Goal: Task Accomplishment & Management: Complete application form

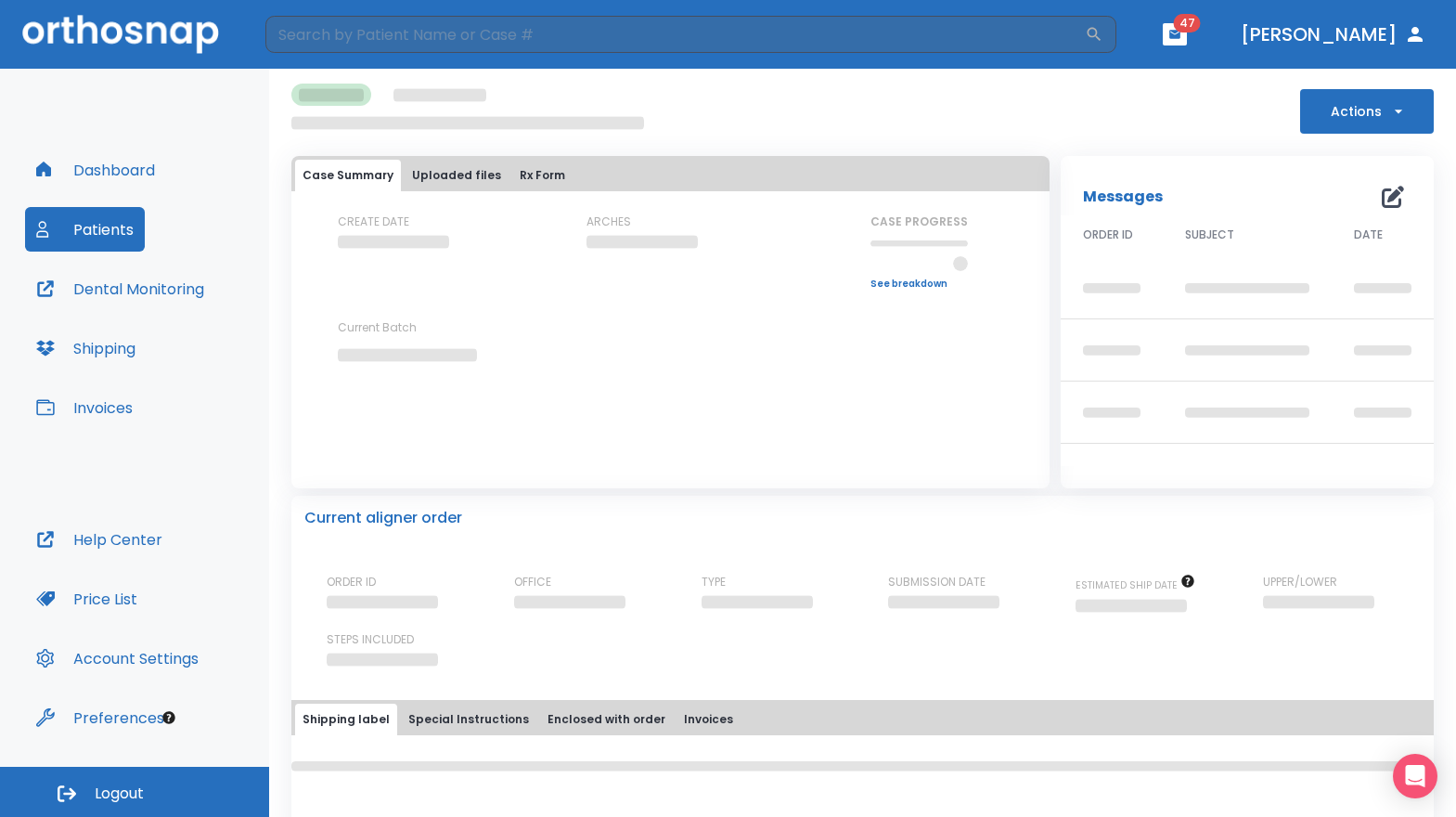
click at [108, 173] on button "Dashboard" at bounding box center [96, 170] width 141 height 45
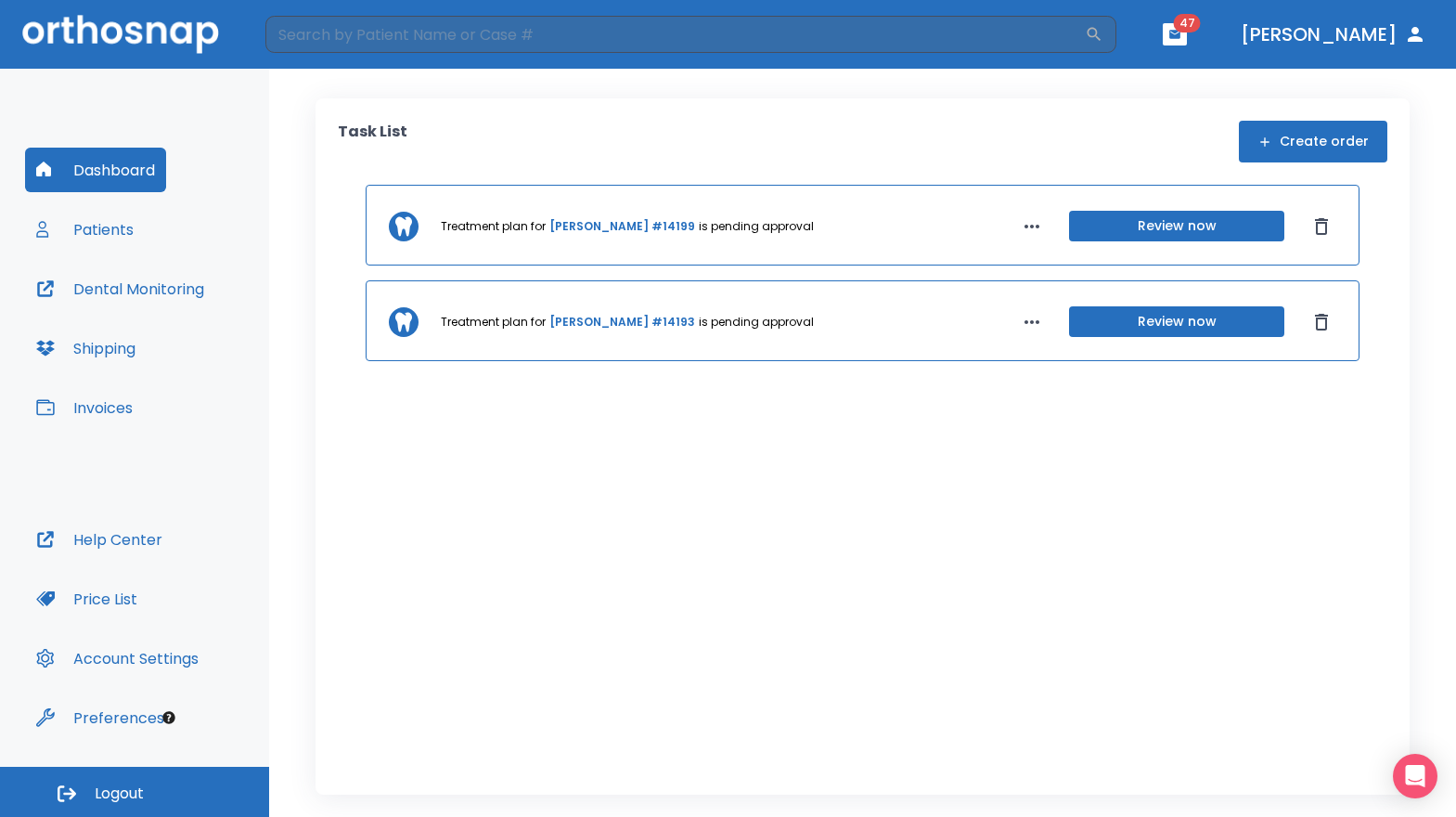
click at [1313, 141] on button "Create order" at bounding box center [1313, 141] width 148 height 42
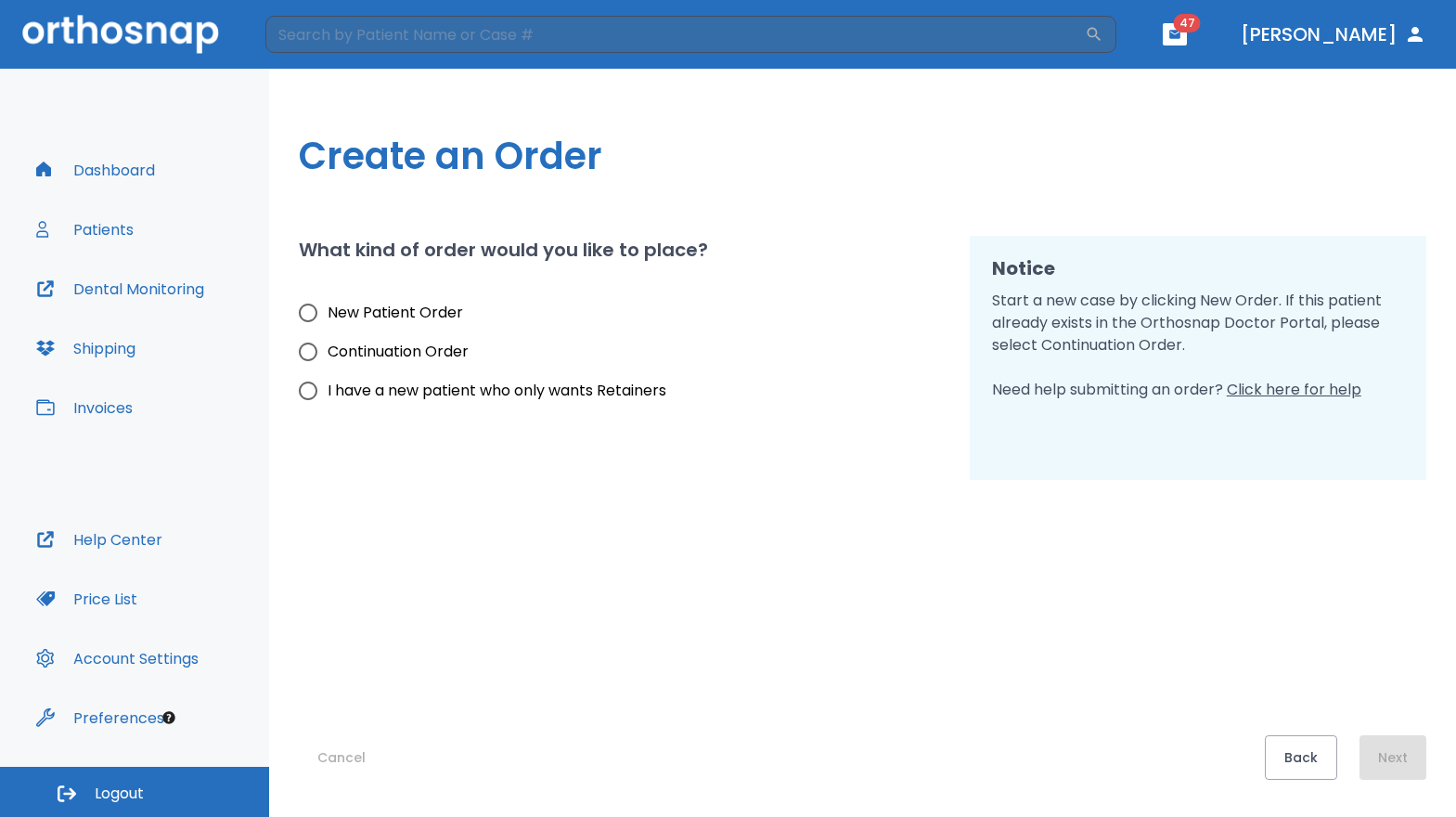
click at [411, 314] on span "New Patient Order" at bounding box center [395, 312] width 136 height 22
click at [327, 314] on input "New Patient Order" at bounding box center [308, 313] width 39 height 39
radio input "true"
click at [1381, 739] on button "Next" at bounding box center [1393, 758] width 67 height 45
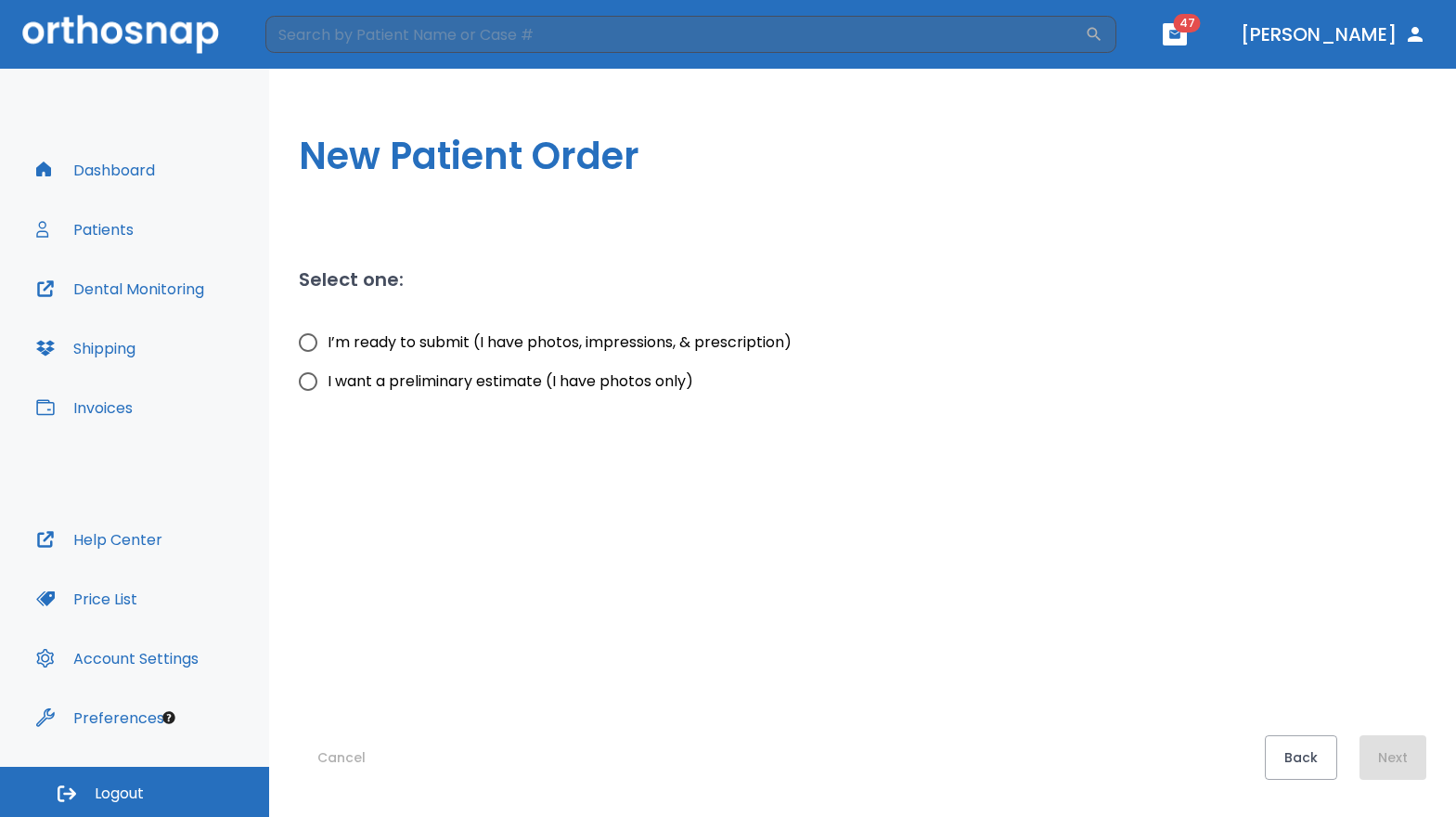
click at [559, 341] on span "I’m ready to submit (I have photos, impressions, & prescription)" at bounding box center [559, 342] width 464 height 22
click at [327, 341] on input "I’m ready to submit (I have photos, impressions, & prescription)" at bounding box center [308, 342] width 39 height 39
radio input "true"
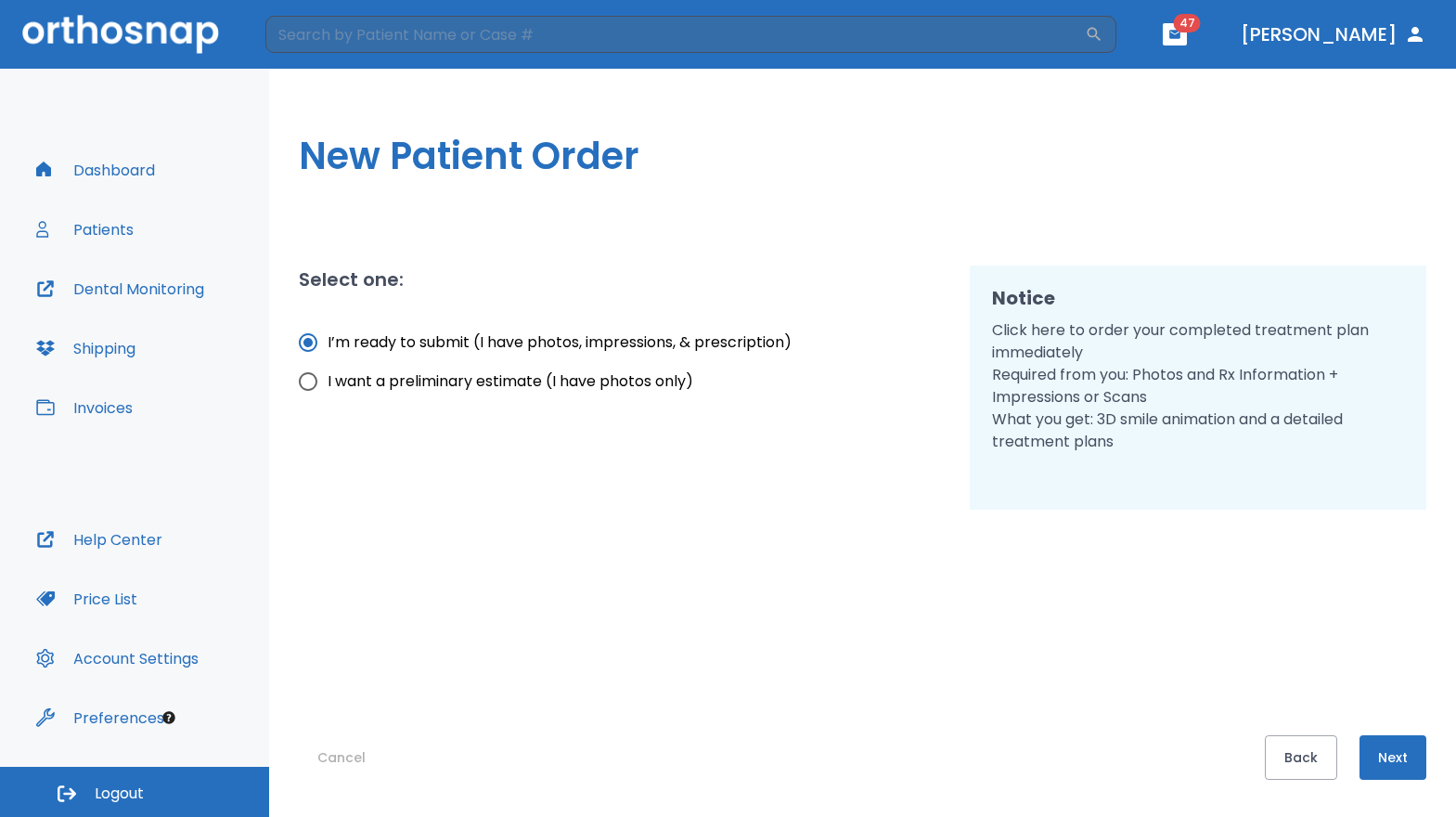
click at [1416, 759] on button "Next" at bounding box center [1393, 758] width 67 height 45
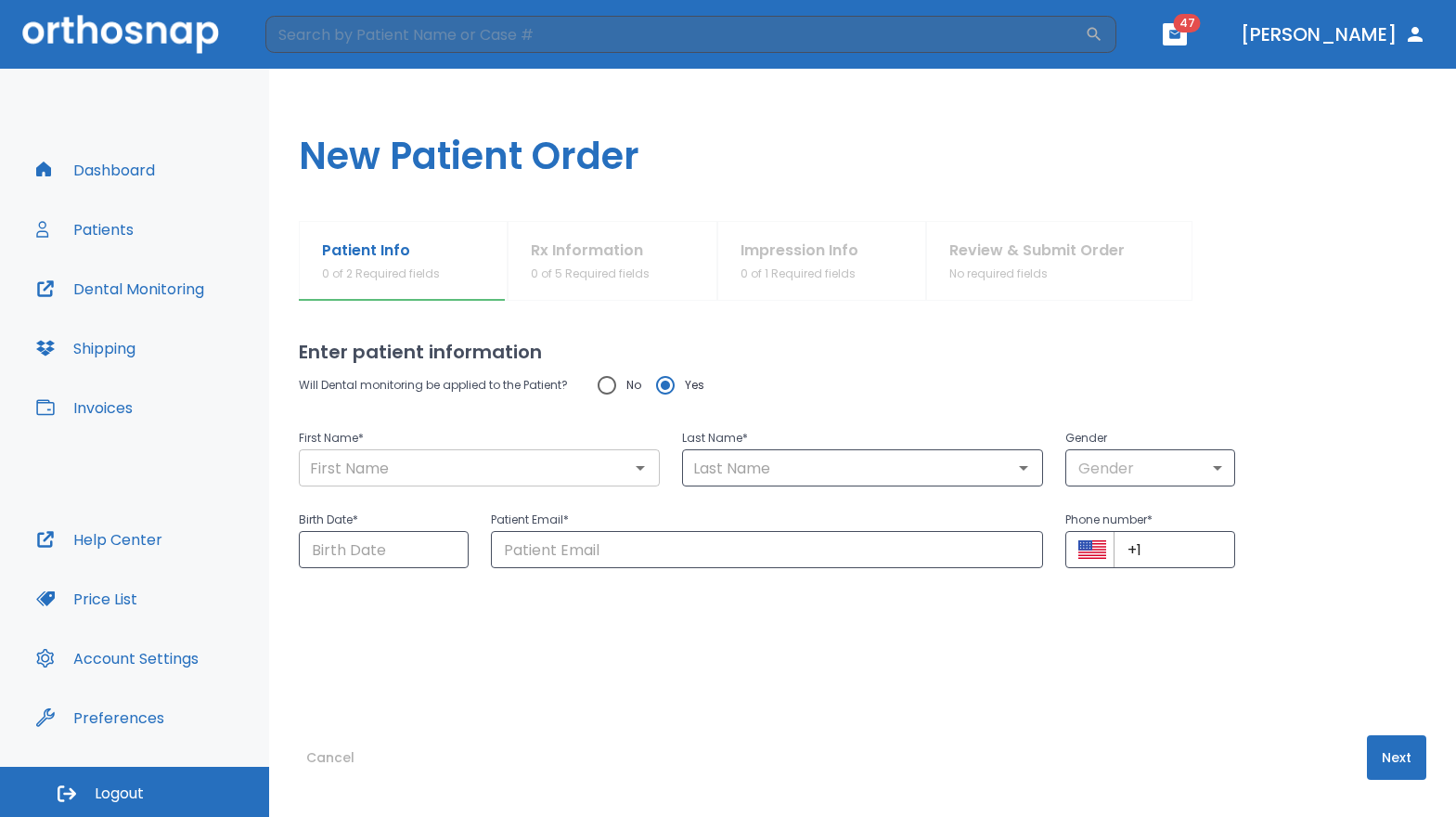
click at [599, 474] on input "text" at bounding box center [479, 468] width 350 height 26
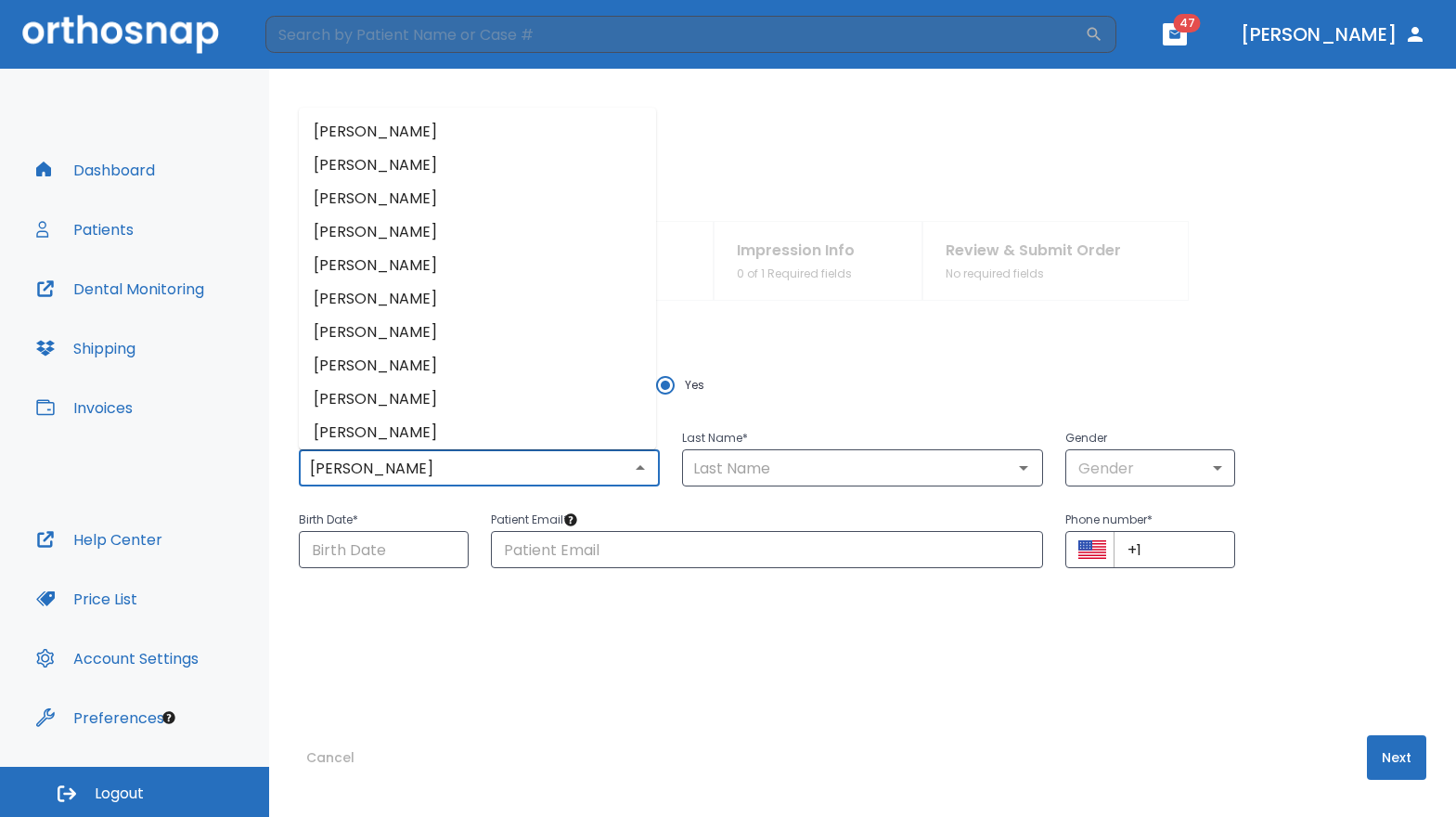
type input "[PERSON_NAME]"
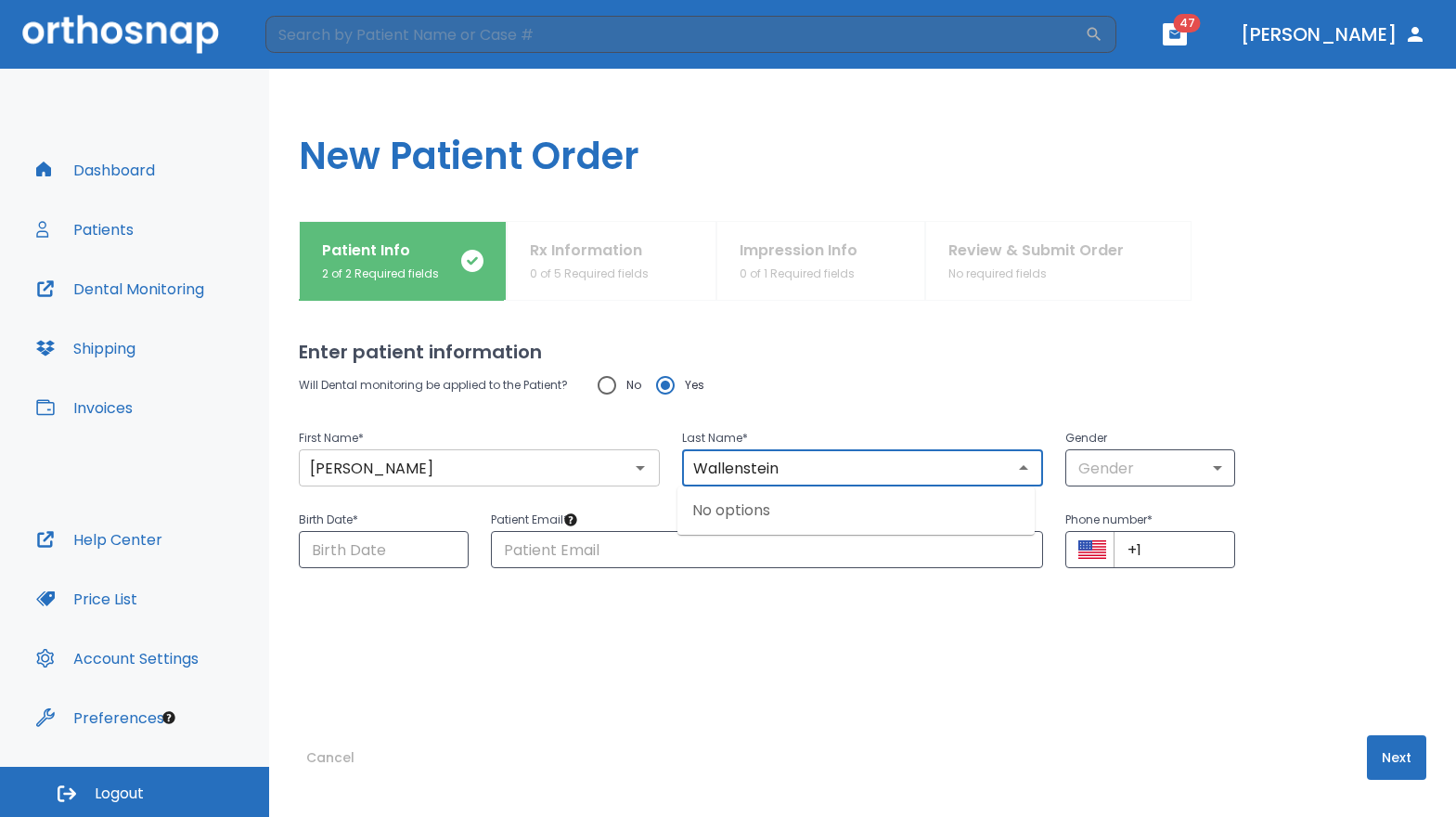
type input "Wallenstein"
click at [318, 468] on input "[PERSON_NAME]" at bounding box center [479, 468] width 350 height 26
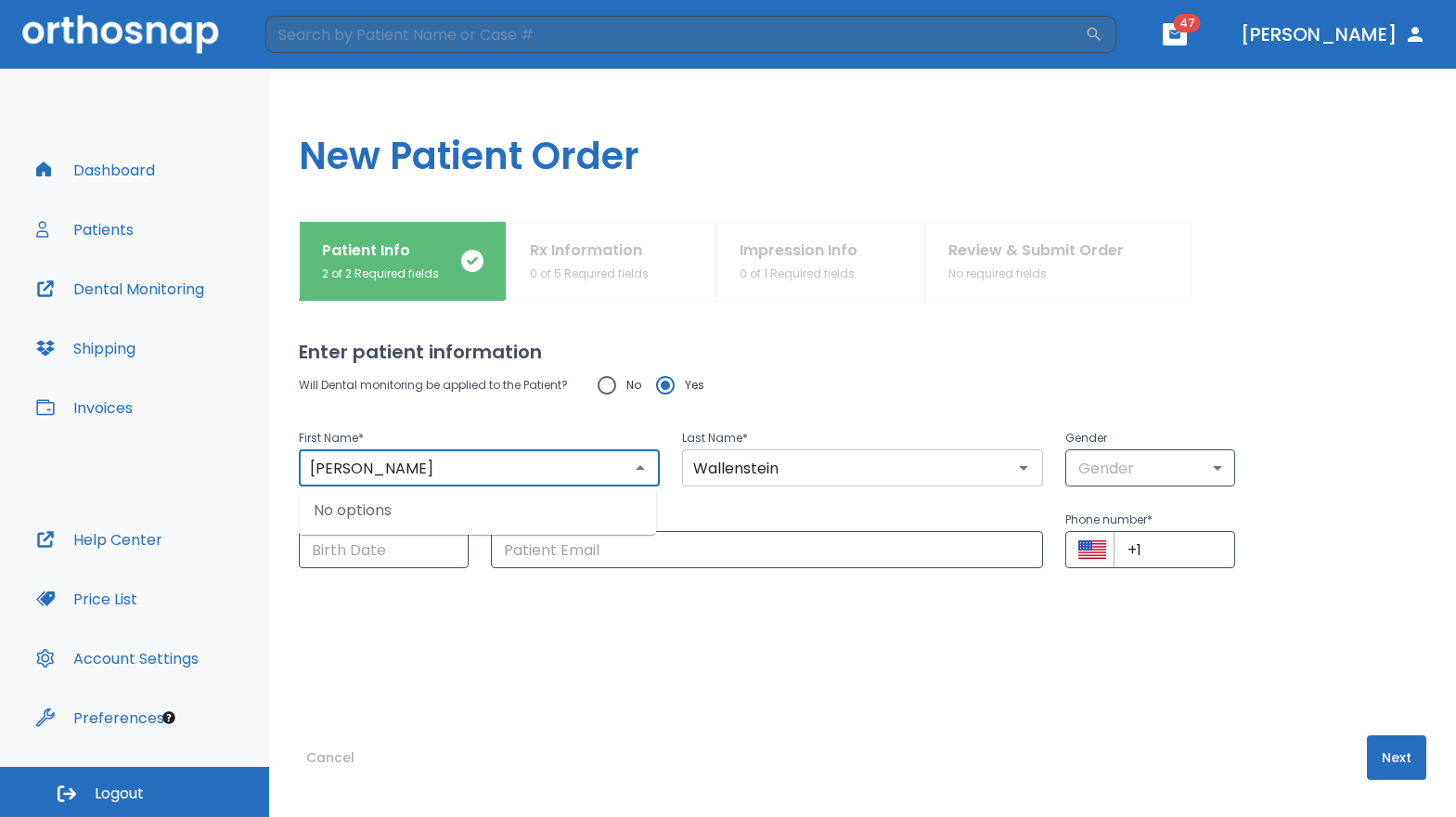
click at [887, 483] on div "Wallenstein ​" at bounding box center [862, 468] width 361 height 37
type input "[PERSON_NAME]"
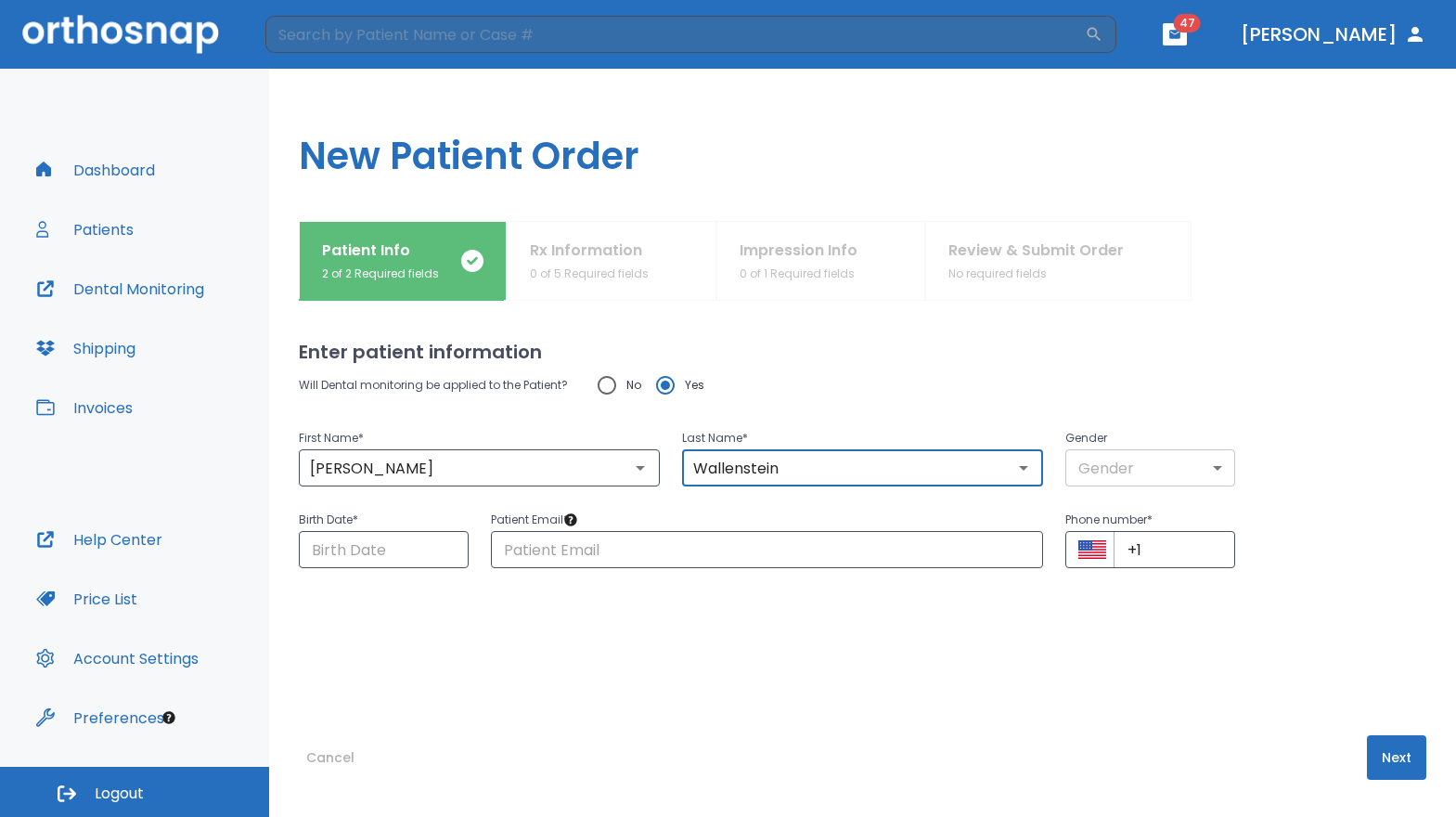
click at [1185, 474] on body "​ 47 [PERSON_NAME] Dashboard Patients Dental Monitoring Shipping Invoices Help …" at bounding box center [728, 408] width 1456 height 817
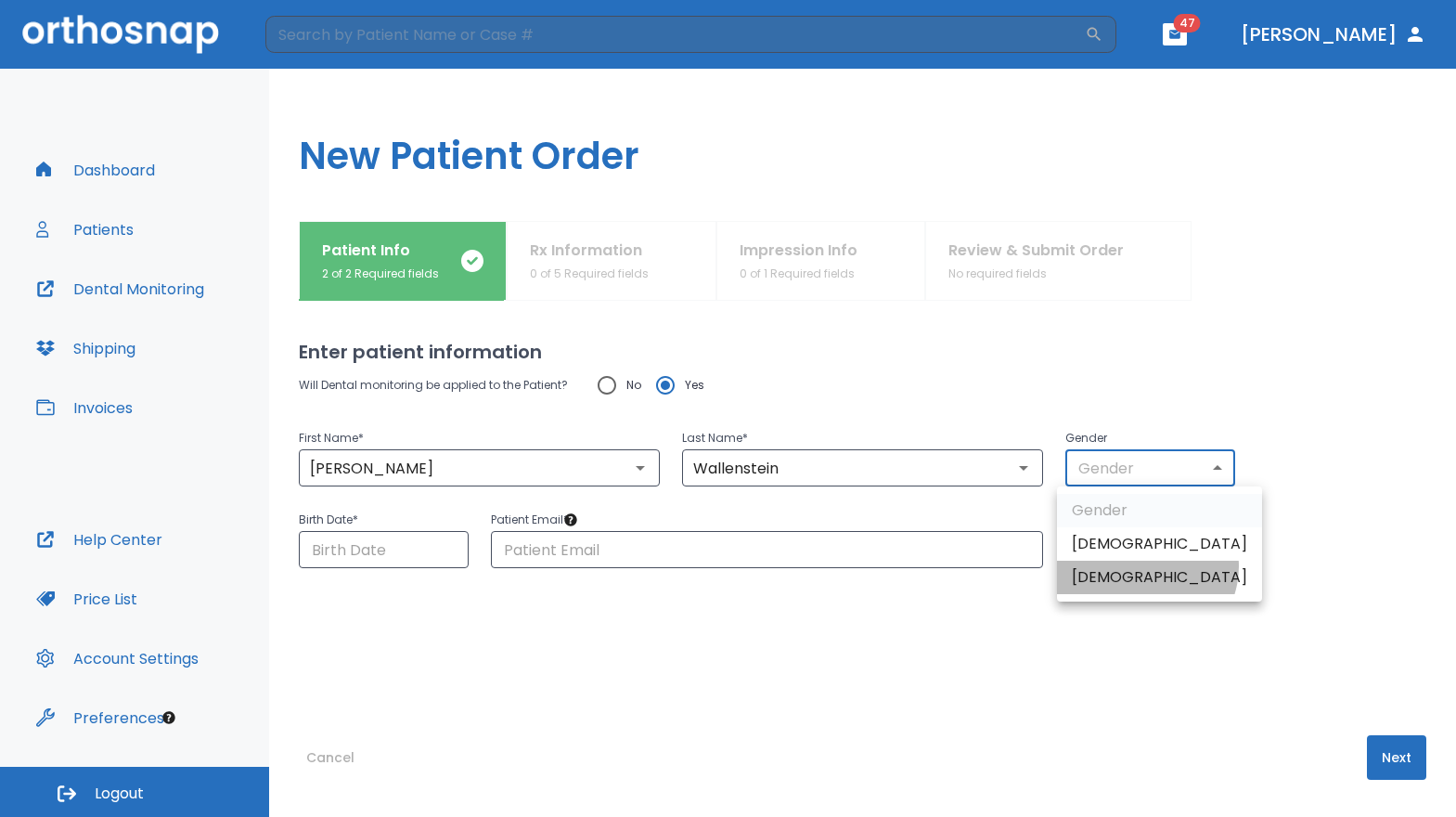
click at [1144, 567] on li "[DEMOGRAPHIC_DATA]" at bounding box center [1160, 578] width 205 height 33
type input "0"
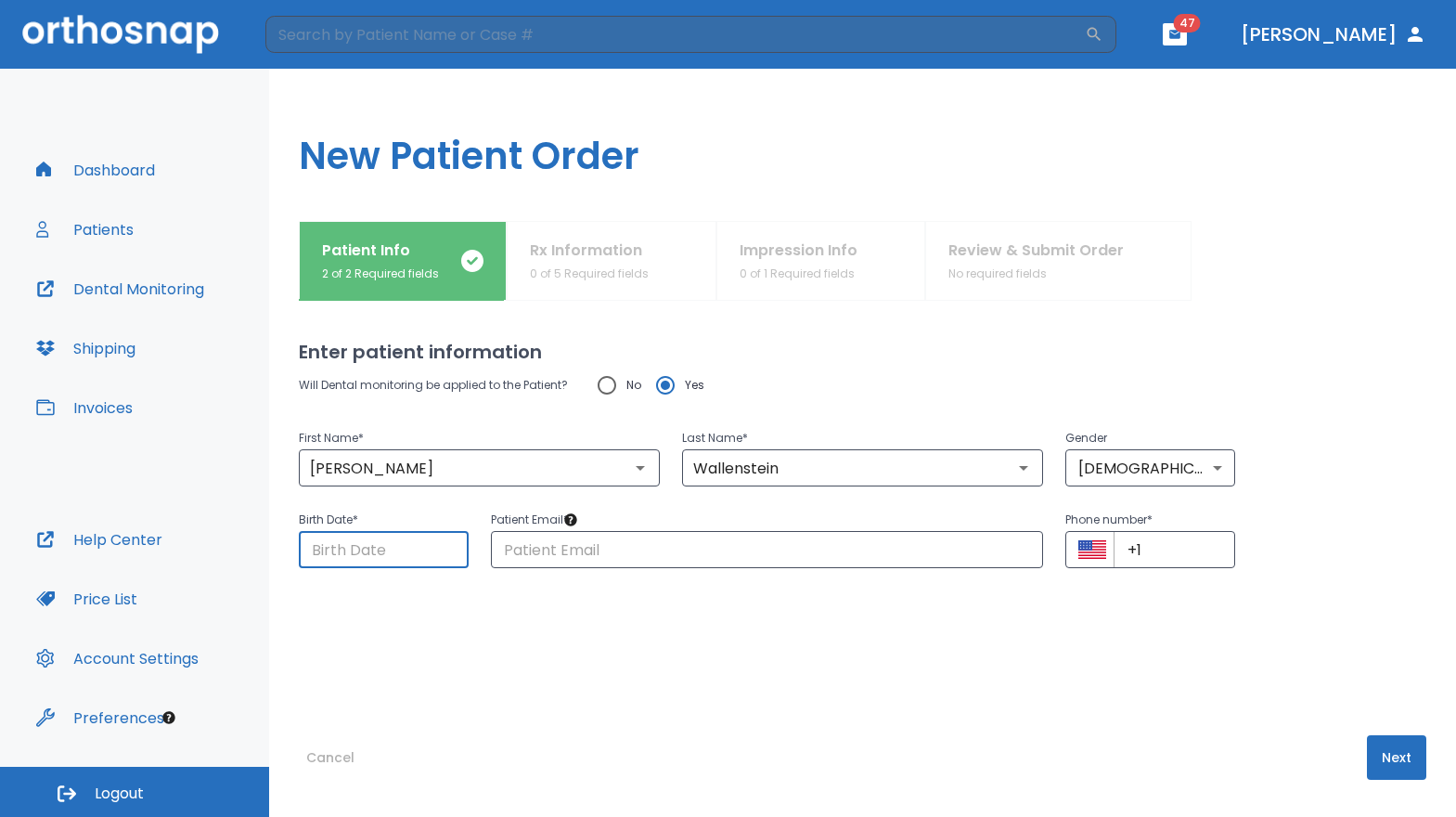
click at [424, 540] on input "Choose date" at bounding box center [384, 550] width 170 height 37
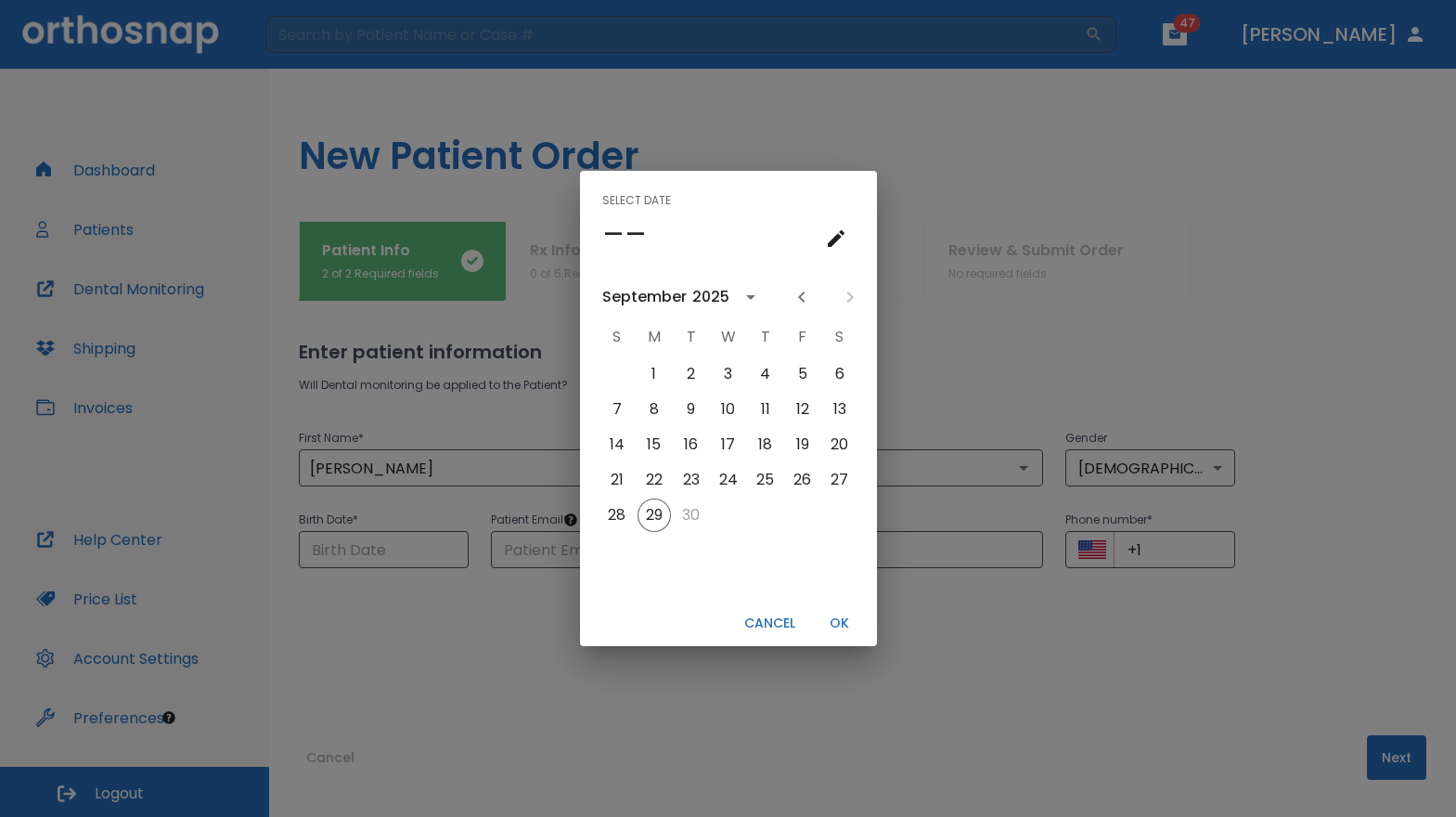
click at [751, 303] on icon "calendar view is open, switch to year view" at bounding box center [751, 297] width 22 height 22
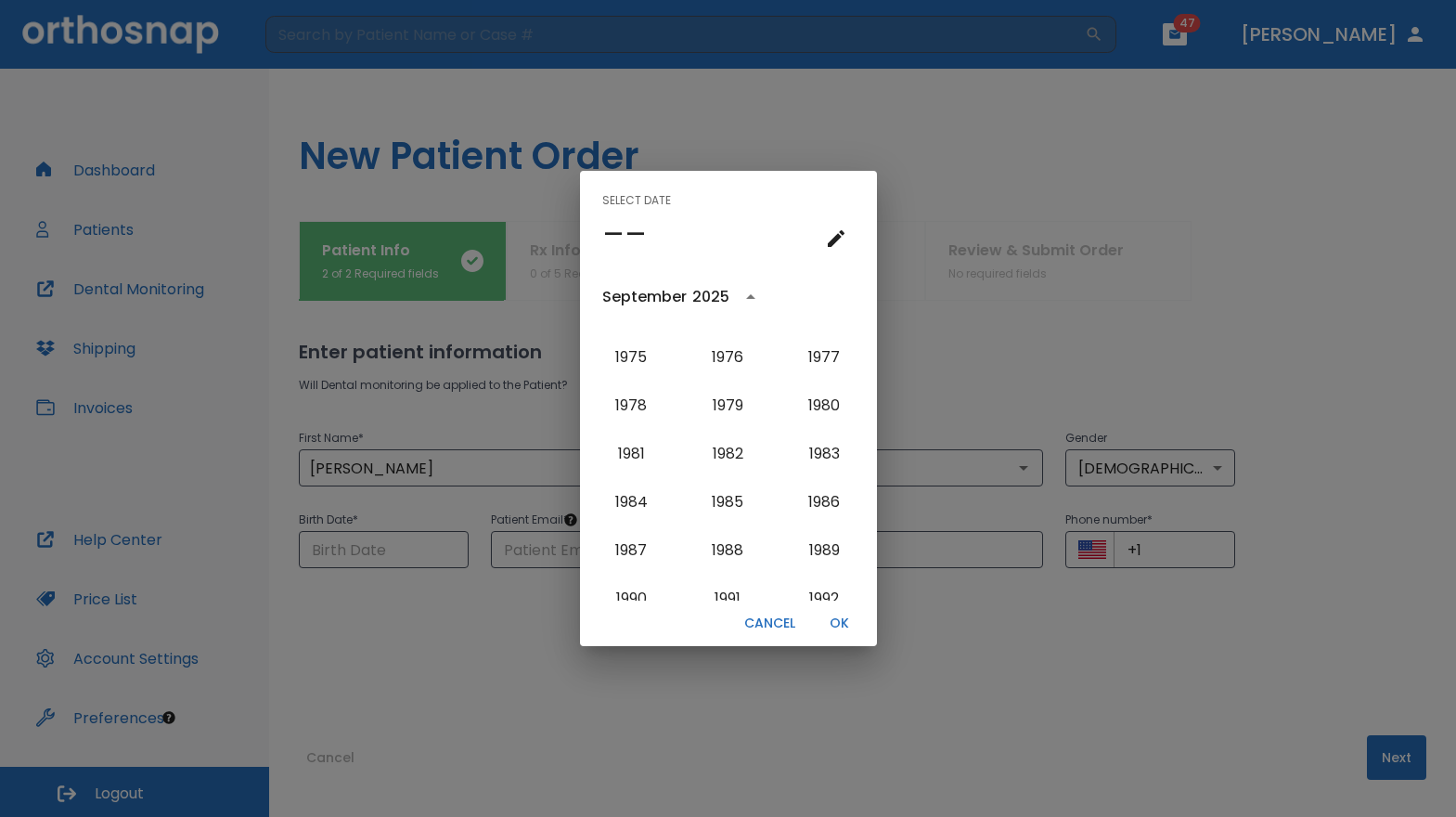
scroll to position [1188, 0]
click at [633, 457] on button "1981" at bounding box center [631, 457] width 67 height 33
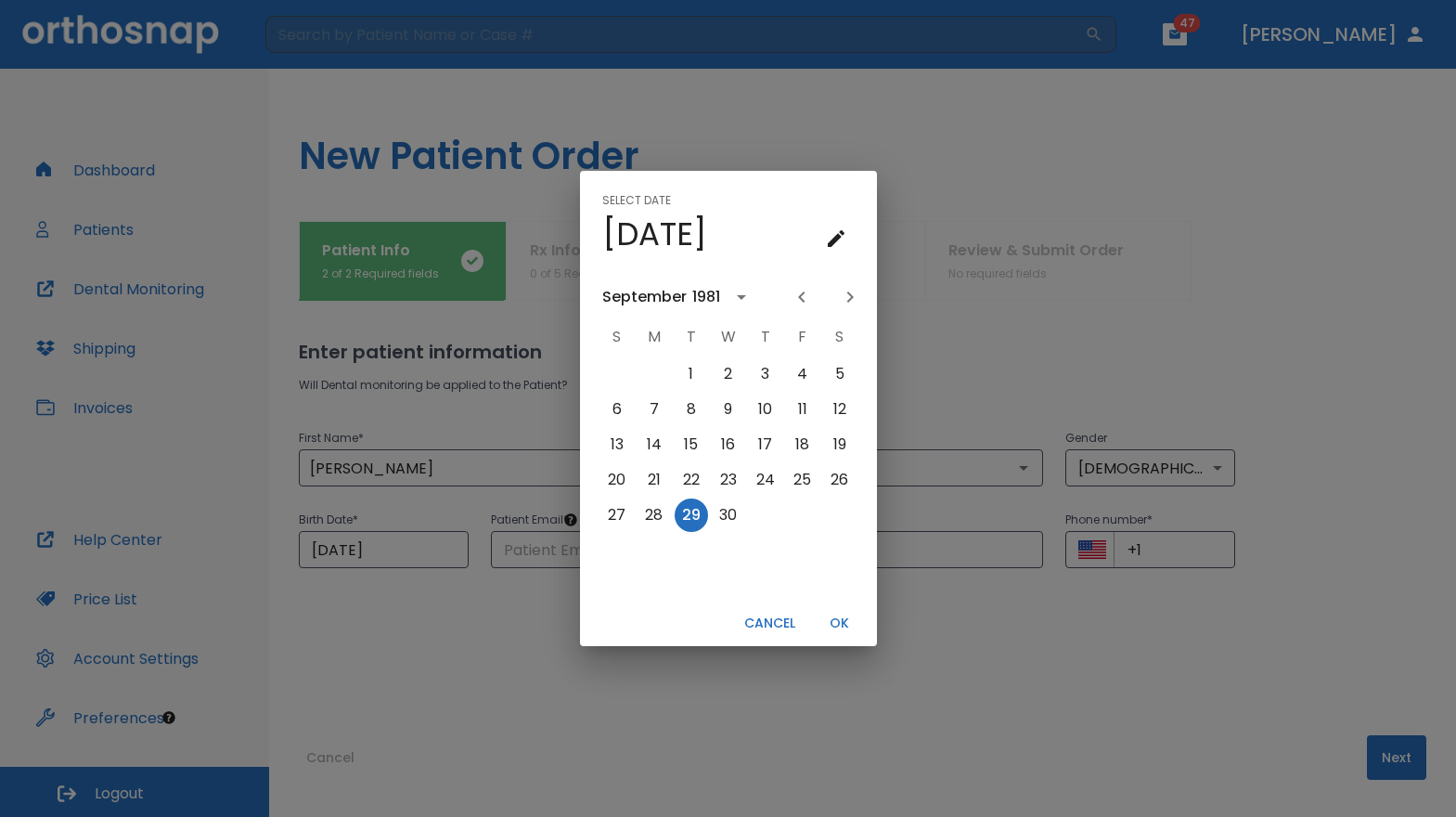
scroll to position [0, 0]
click at [801, 292] on icon "Previous month" at bounding box center [801, 297] width 22 height 22
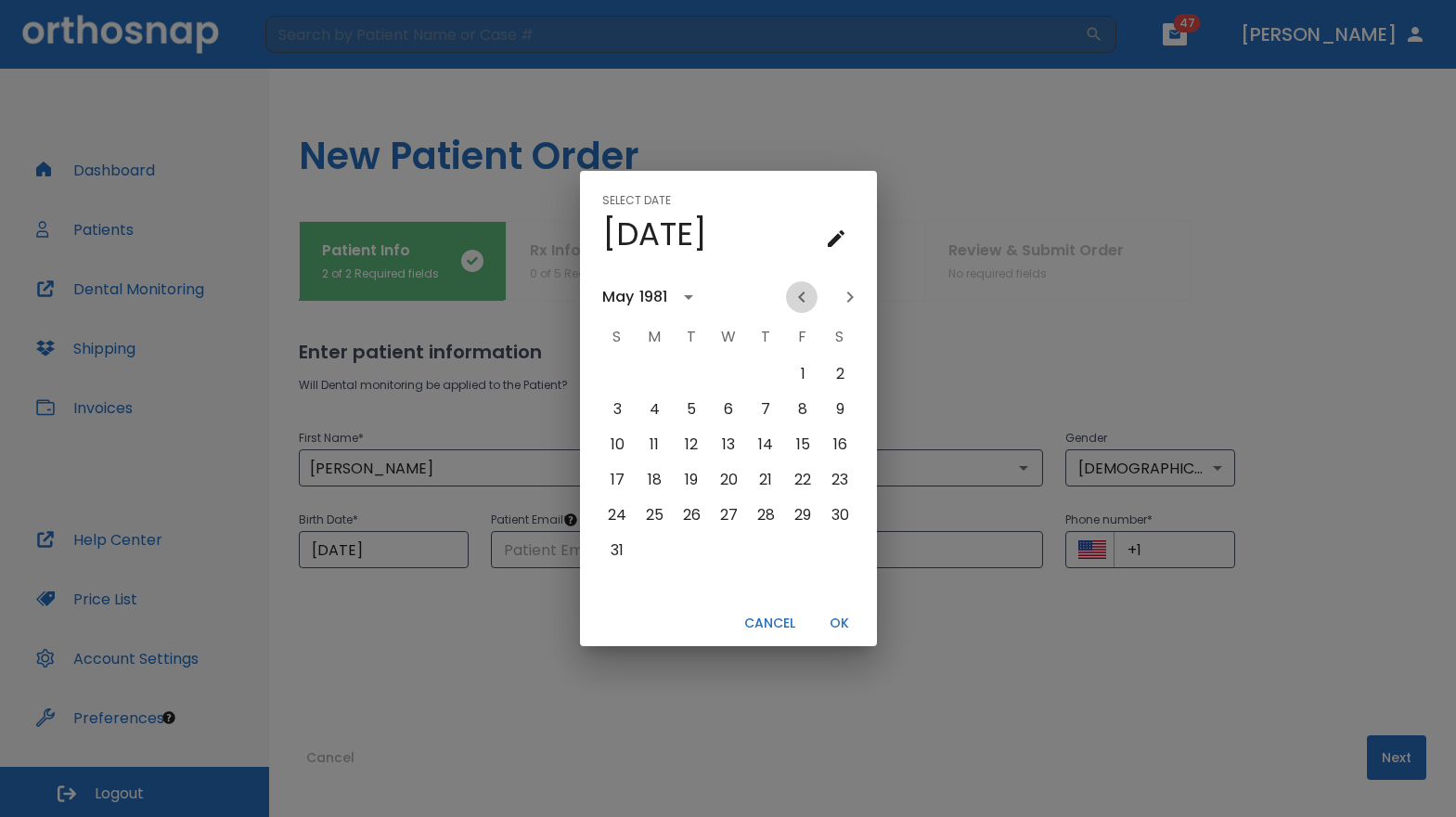
click at [801, 292] on icon "Previous month" at bounding box center [801, 297] width 22 height 22
click at [846, 411] on button "14" at bounding box center [840, 409] width 33 height 33
click at [981, 370] on div "Select date Sat, Feb [DATE] S M T W T F S 1 2 3 4 5 6 7 8 9 10 11 12 13 14 15 1…" at bounding box center [728, 408] width 1456 height 817
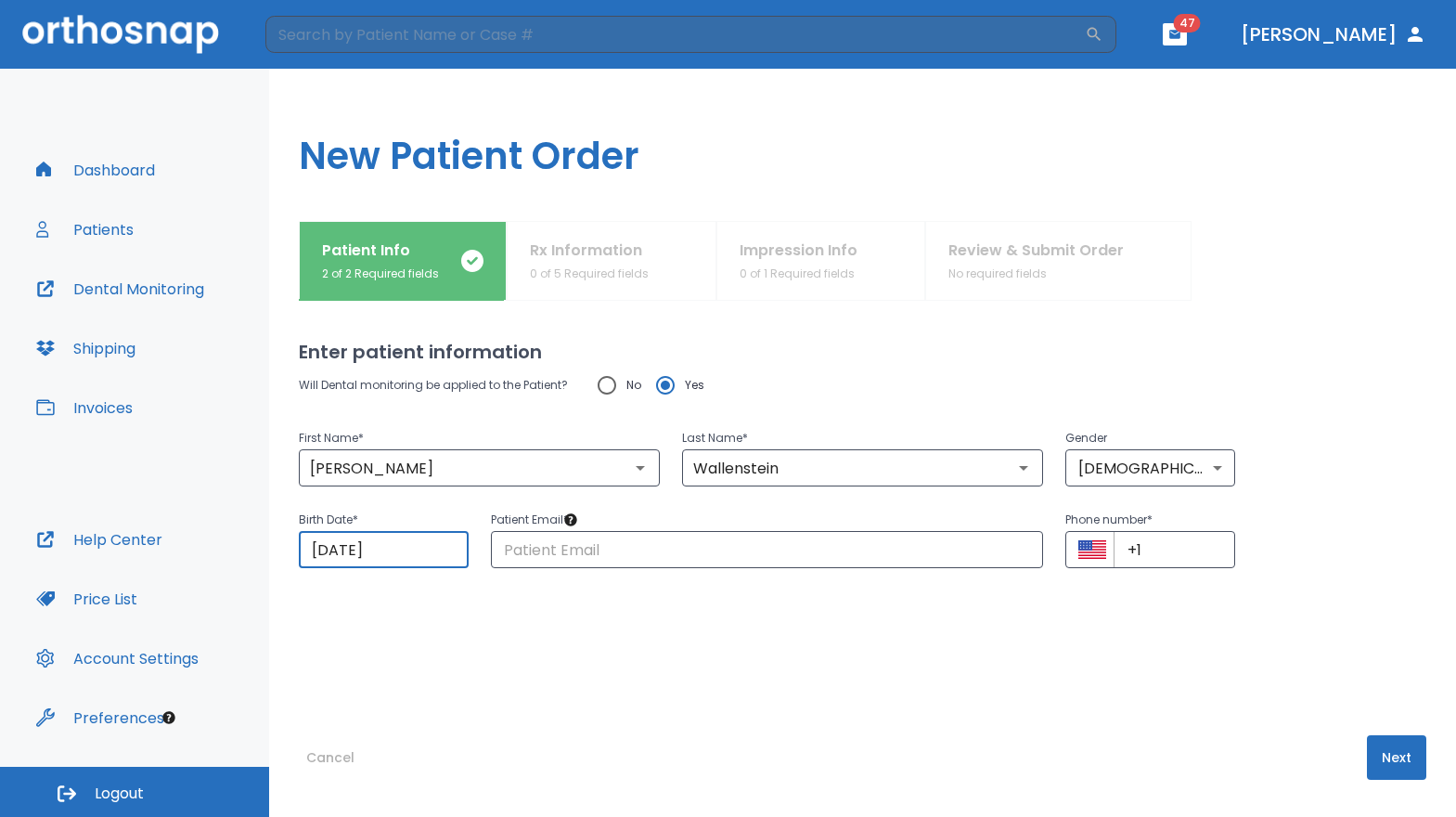
click at [424, 552] on input "[DATE]" at bounding box center [384, 550] width 170 height 37
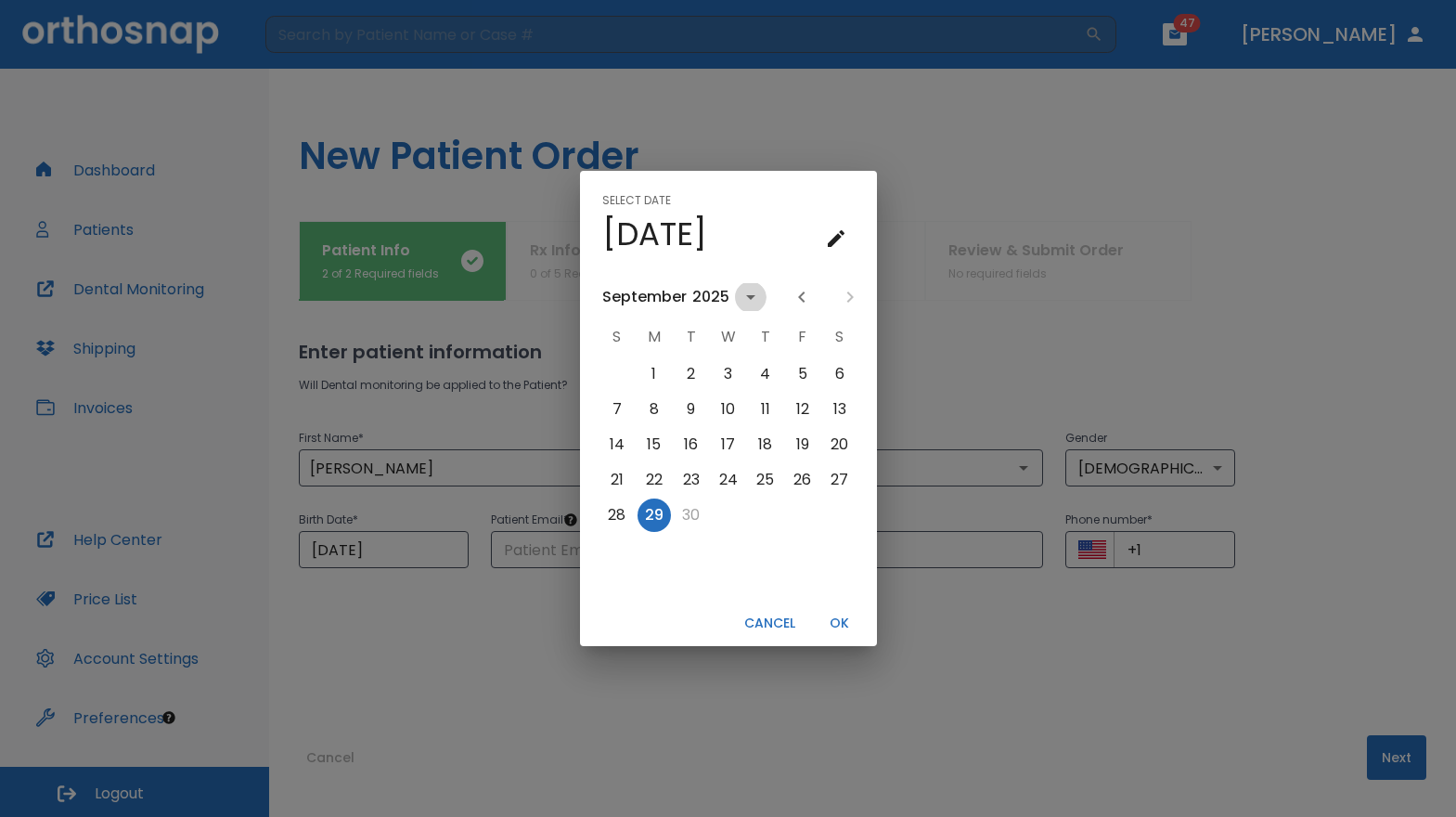
click at [740, 292] on icon "calendar view is open, switch to year view" at bounding box center [751, 297] width 22 height 22
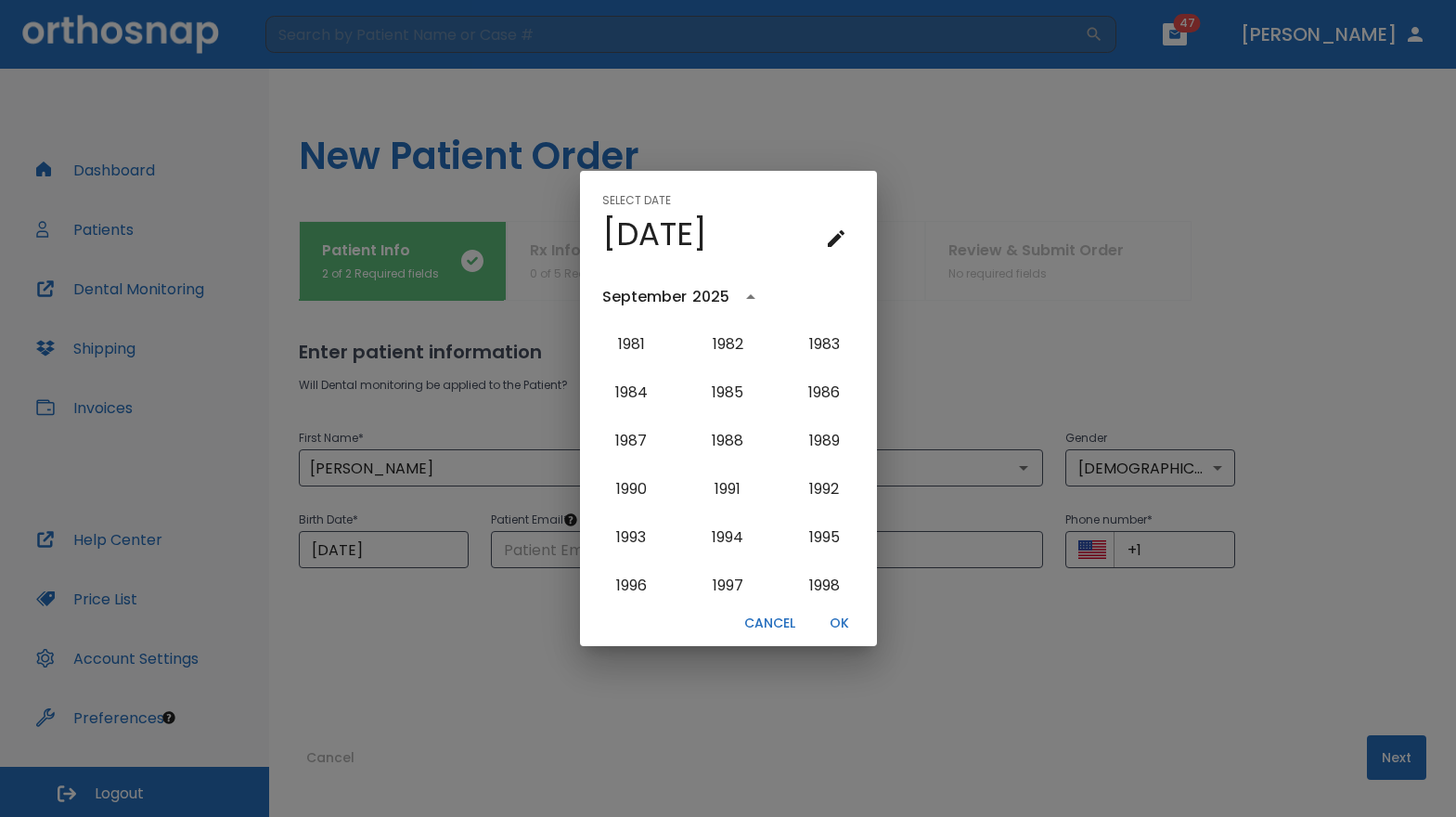
scroll to position [1292, 0]
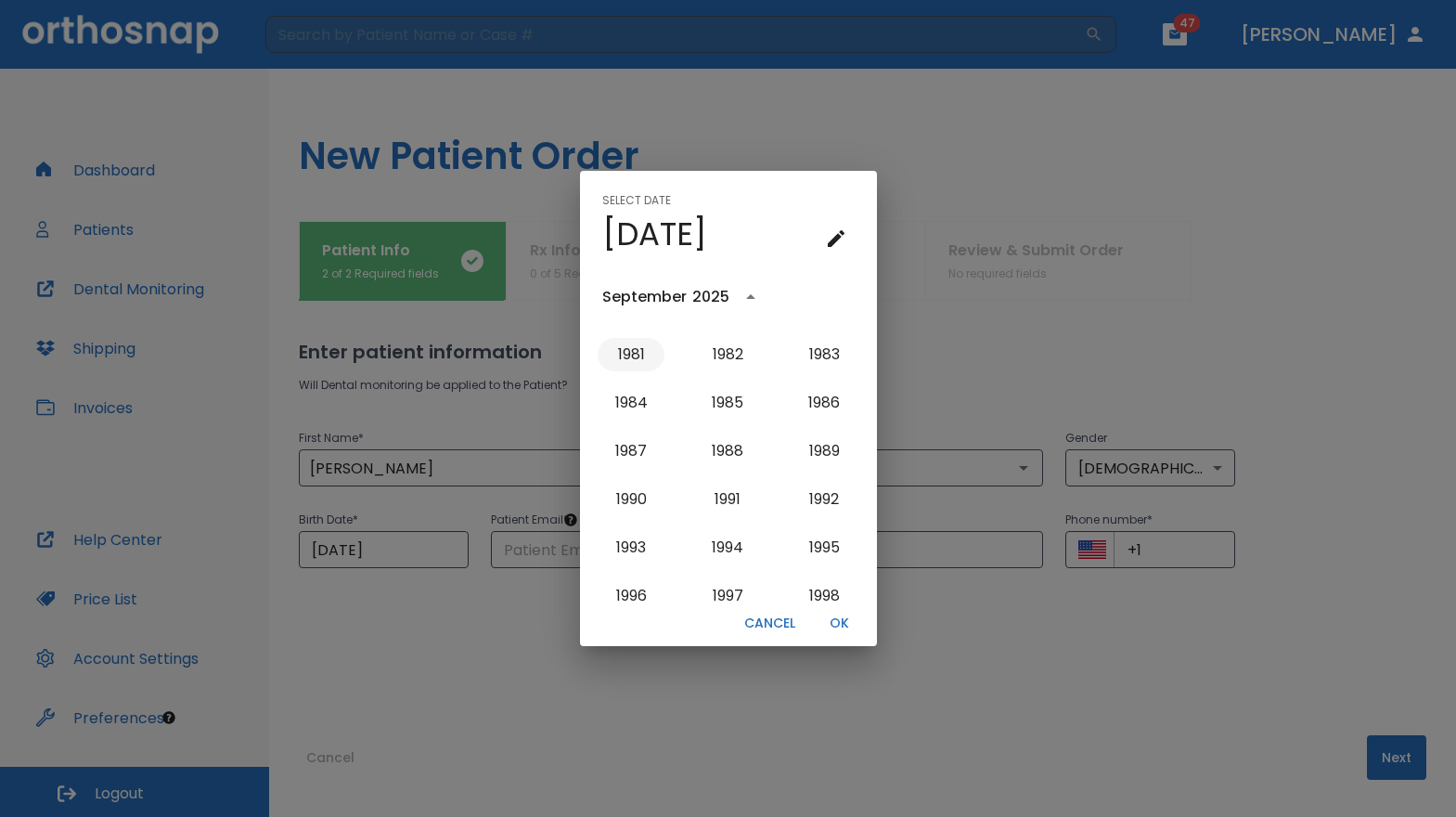
click at [635, 357] on button "1981" at bounding box center [631, 355] width 67 height 33
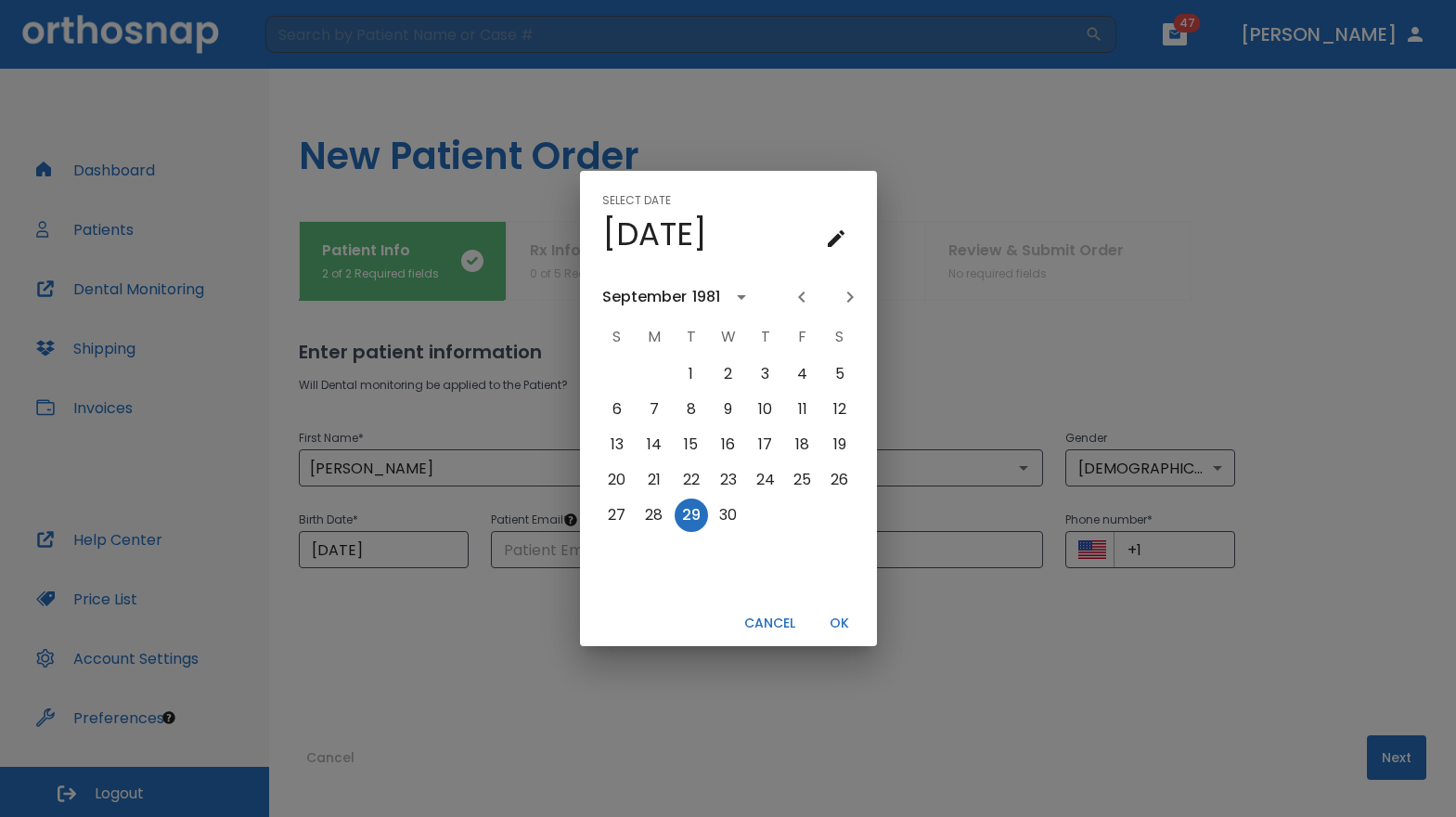
scroll to position [0, 0]
click at [814, 293] on button "Previous month" at bounding box center [802, 297] width 32 height 32
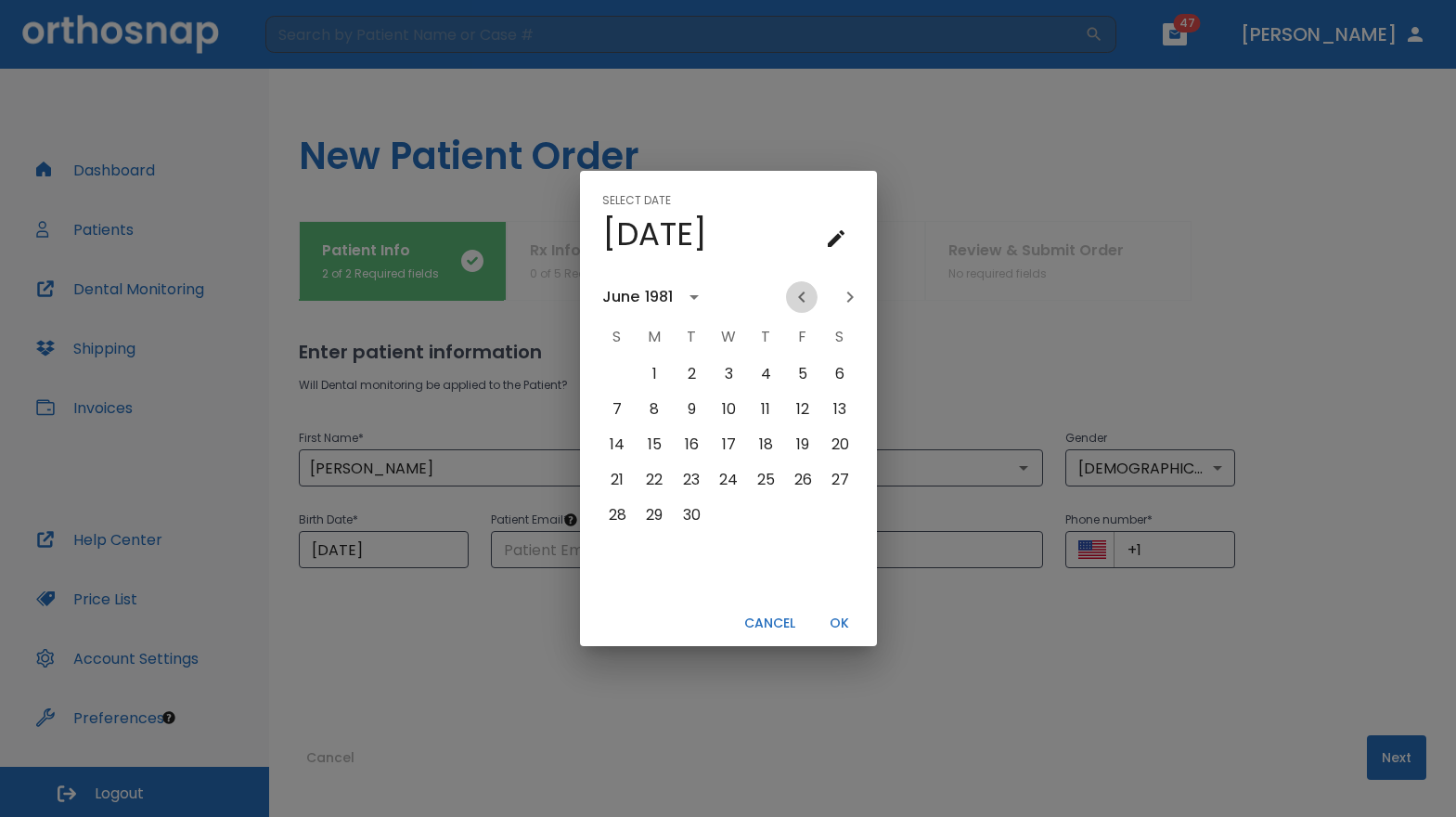
click at [814, 293] on button "Previous month" at bounding box center [802, 297] width 32 height 32
click at [827, 414] on button "14" at bounding box center [840, 409] width 33 height 33
type input "[DATE]"
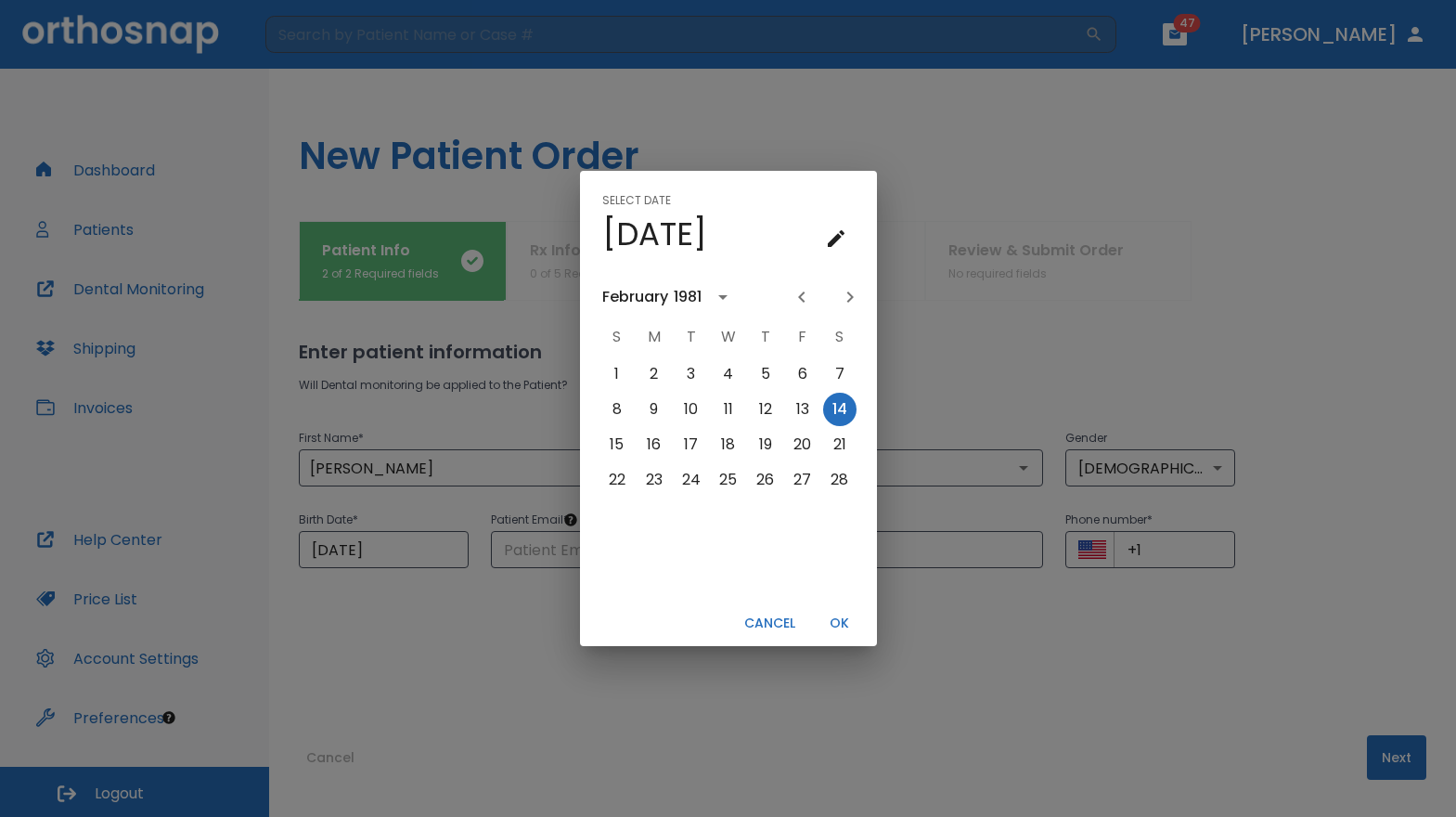
click at [842, 623] on button "OK" at bounding box center [839, 624] width 59 height 31
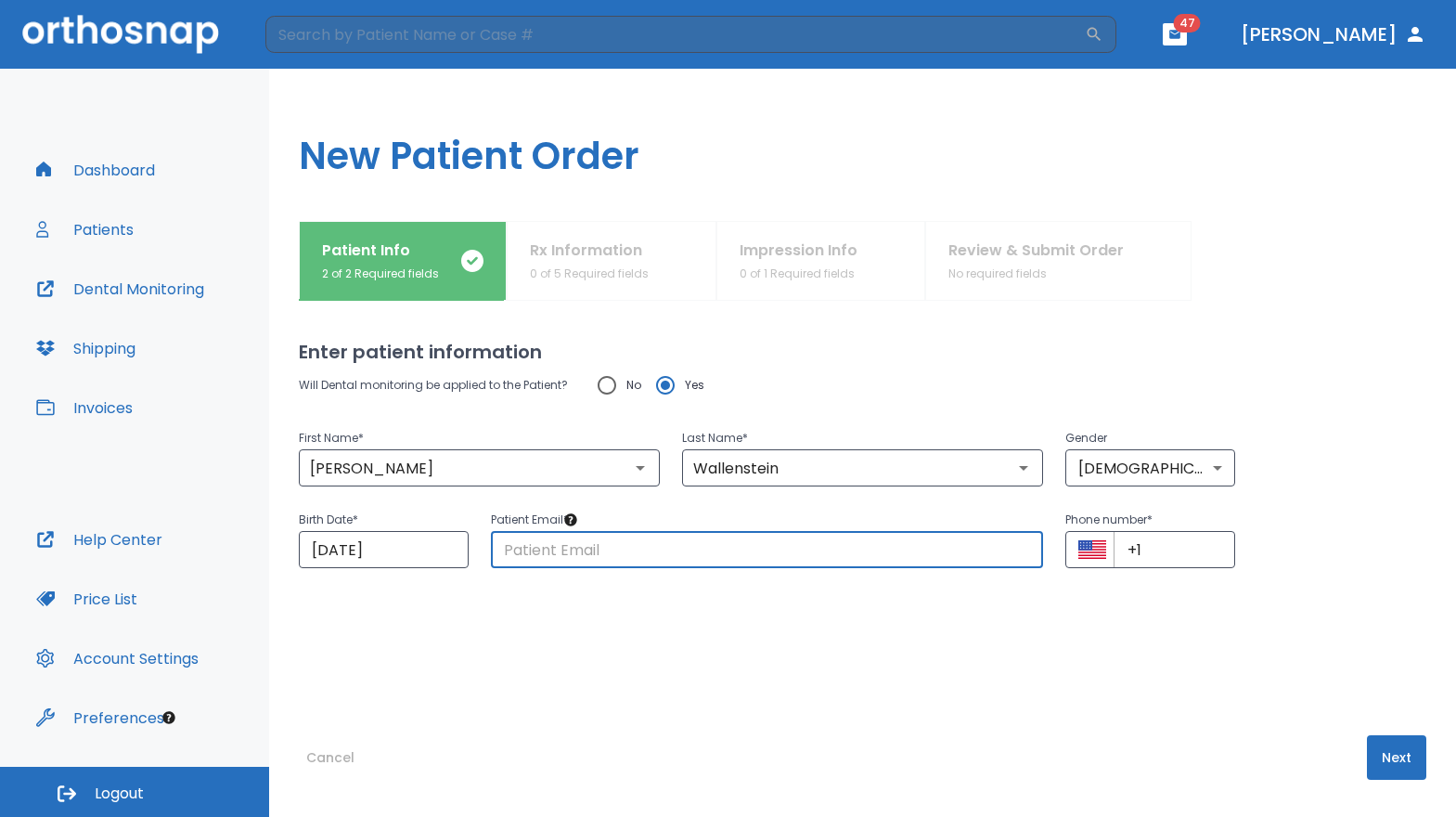
click at [703, 548] on input "text" at bounding box center [767, 550] width 553 height 37
paste input "[EMAIL_ADDRESS][DOMAIN_NAME]"
type input "[EMAIL_ADDRESS][DOMAIN_NAME]"
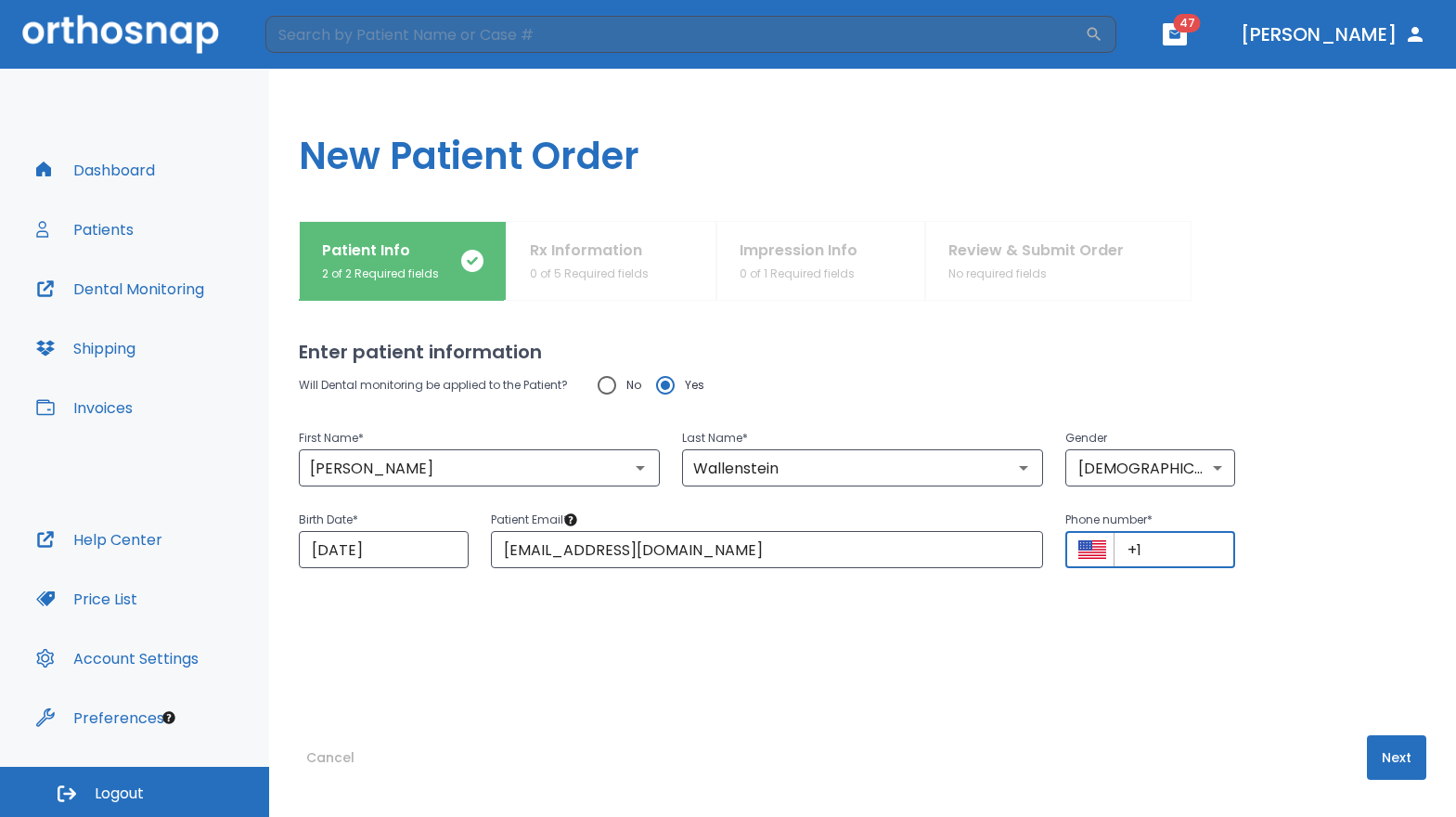
click at [1147, 546] on input "+1" at bounding box center [1175, 550] width 122 height 37
paste input "[PHONE_NUMBER]"
type input "[PHONE_NUMBER]"
click at [1383, 758] on button "Next" at bounding box center [1396, 758] width 59 height 45
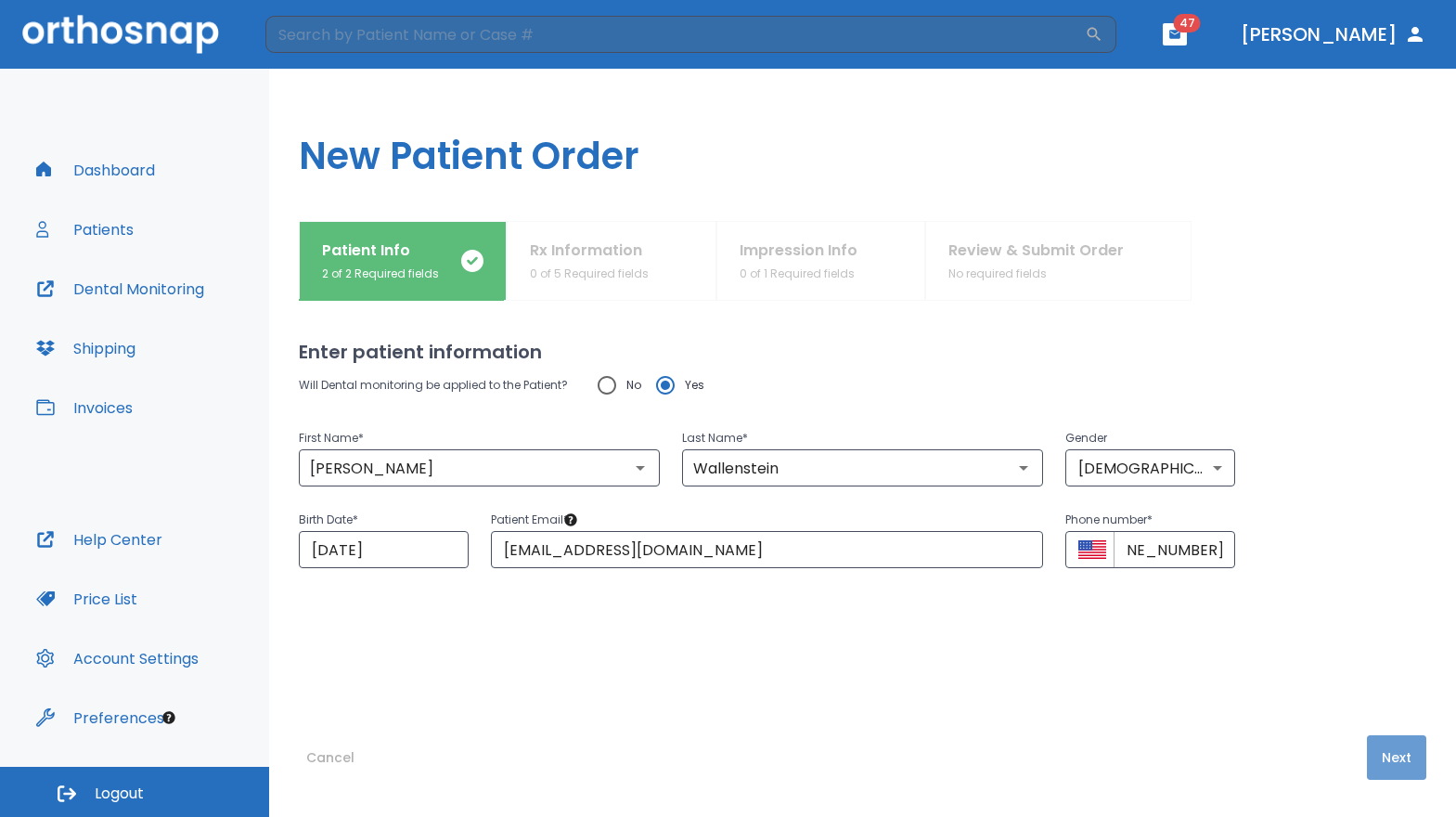
scroll to position [0, 0]
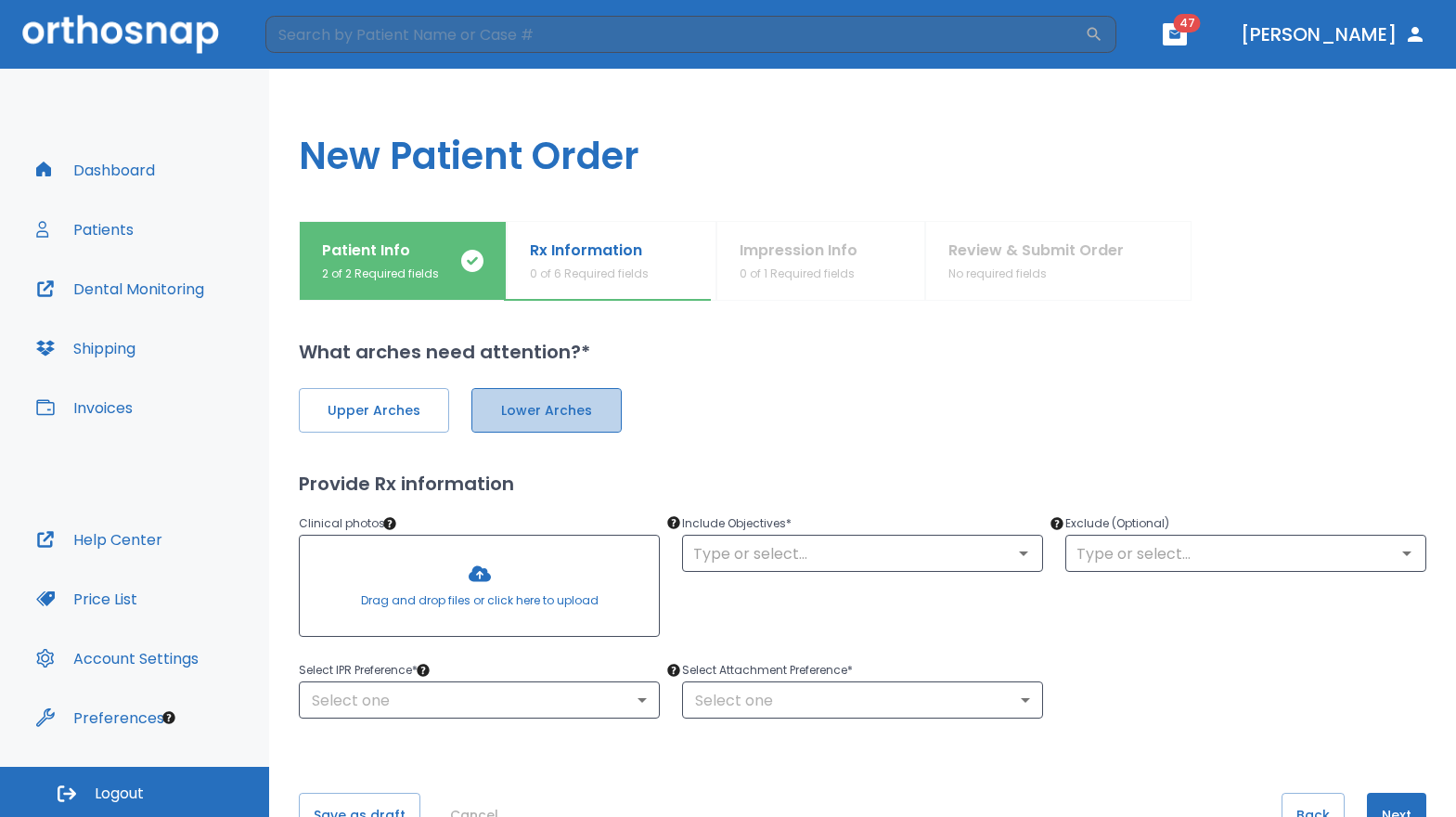
click at [541, 418] on span "Lower Arches" at bounding box center [546, 411] width 111 height 19
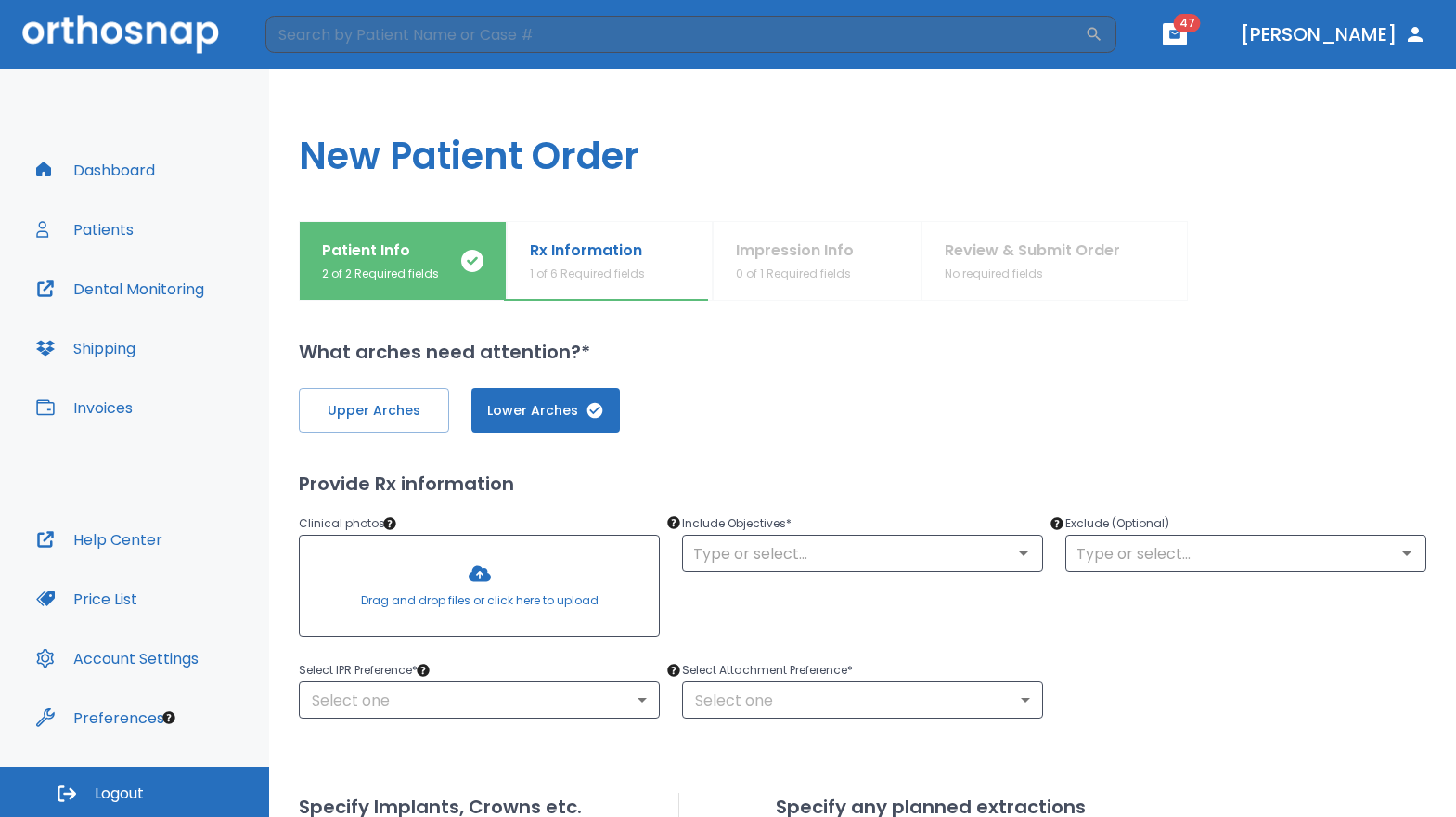
click at [477, 572] on div at bounding box center [479, 585] width 359 height 100
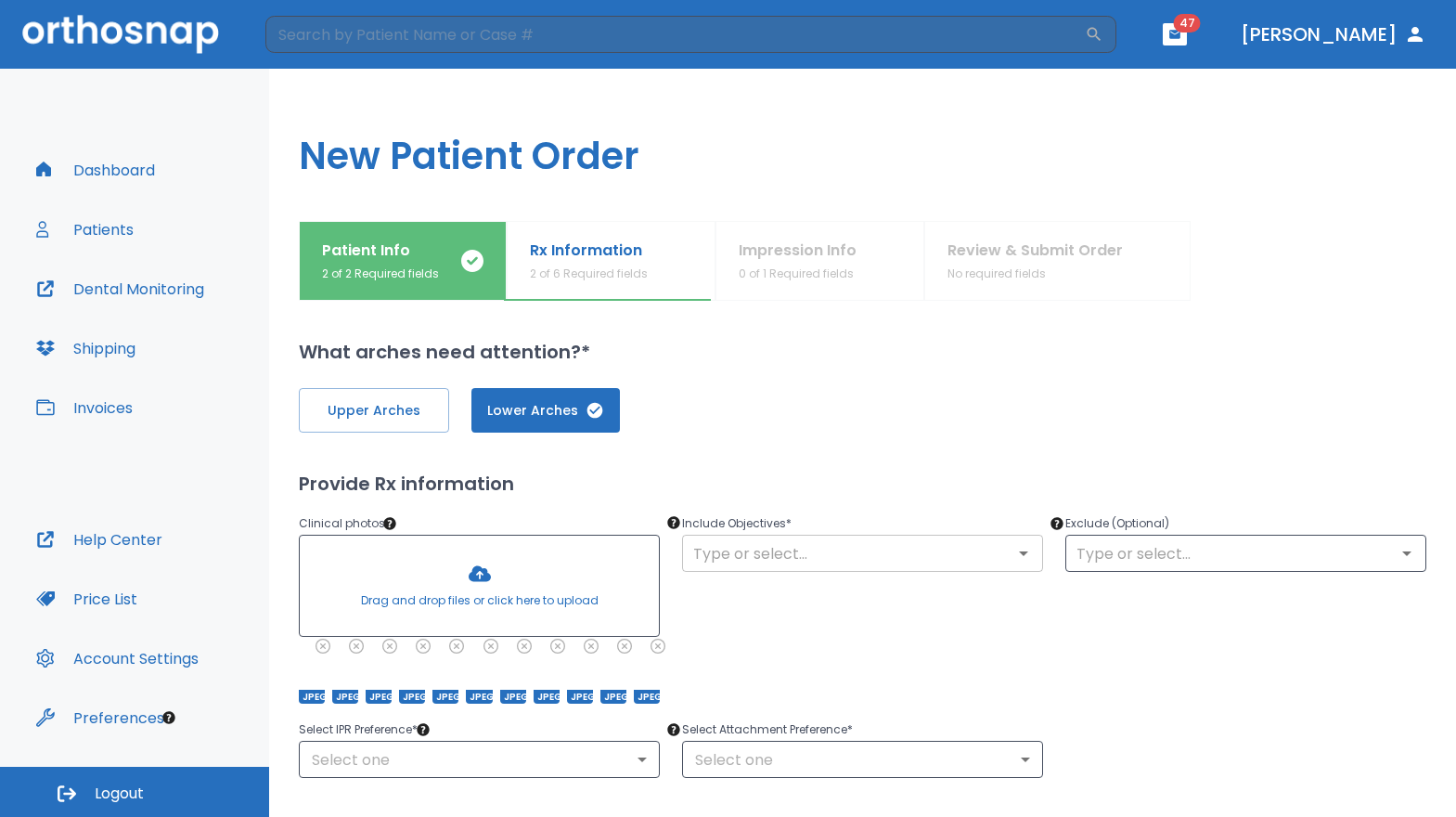
click at [842, 555] on input "text" at bounding box center [862, 553] width 350 height 26
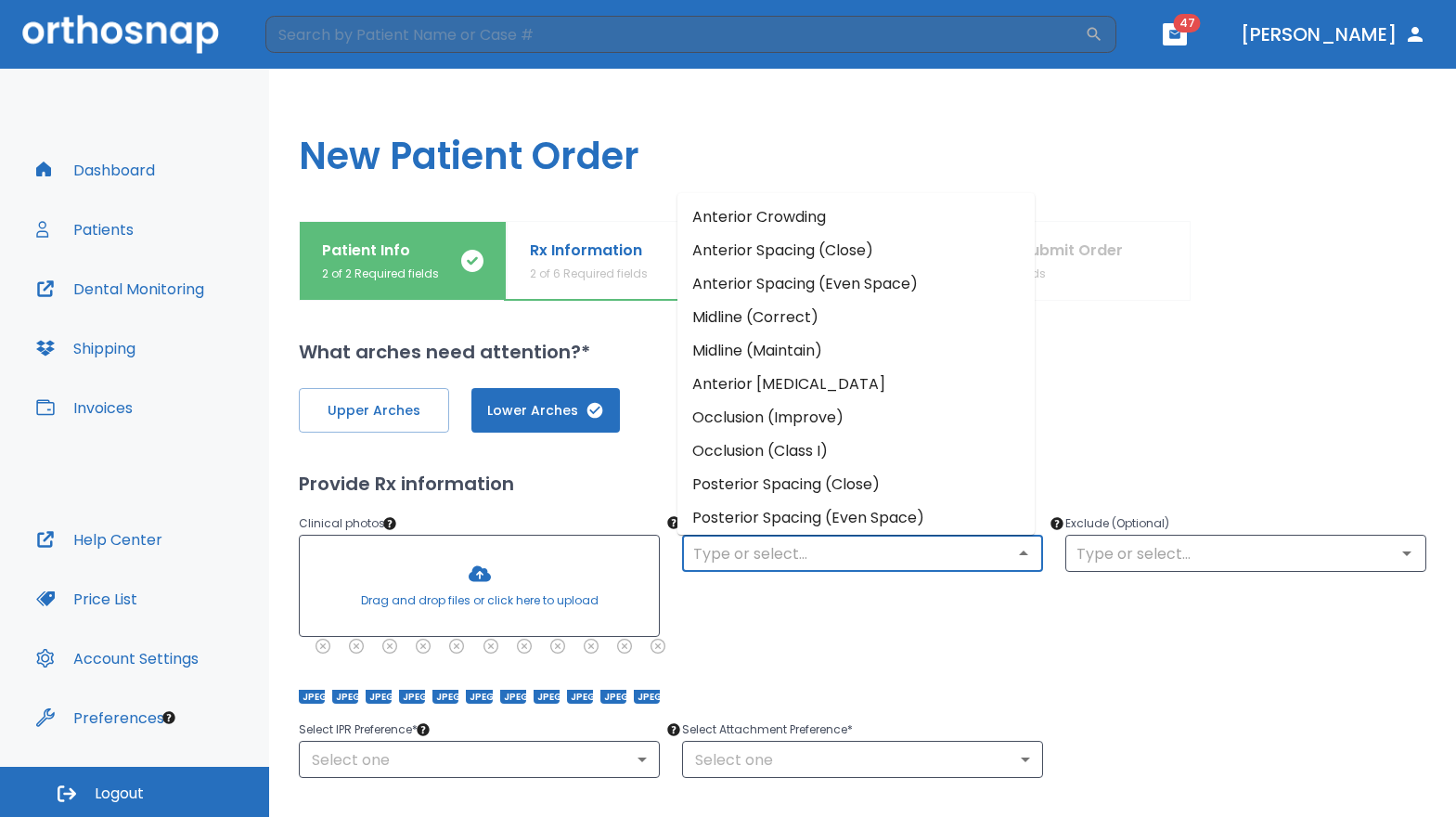
click at [818, 208] on li "Anterior Crowding" at bounding box center [855, 217] width 357 height 33
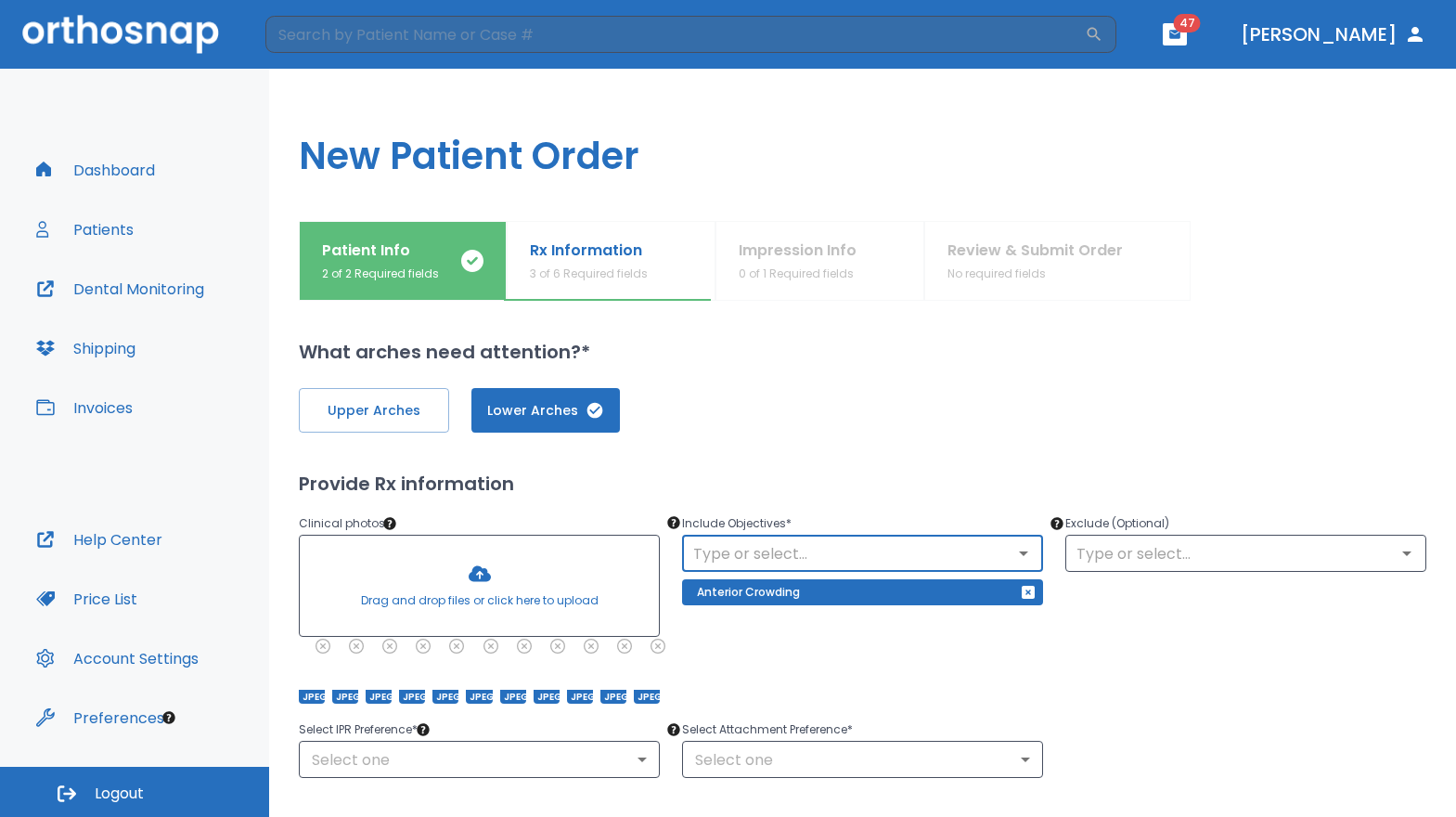
scroll to position [299, 0]
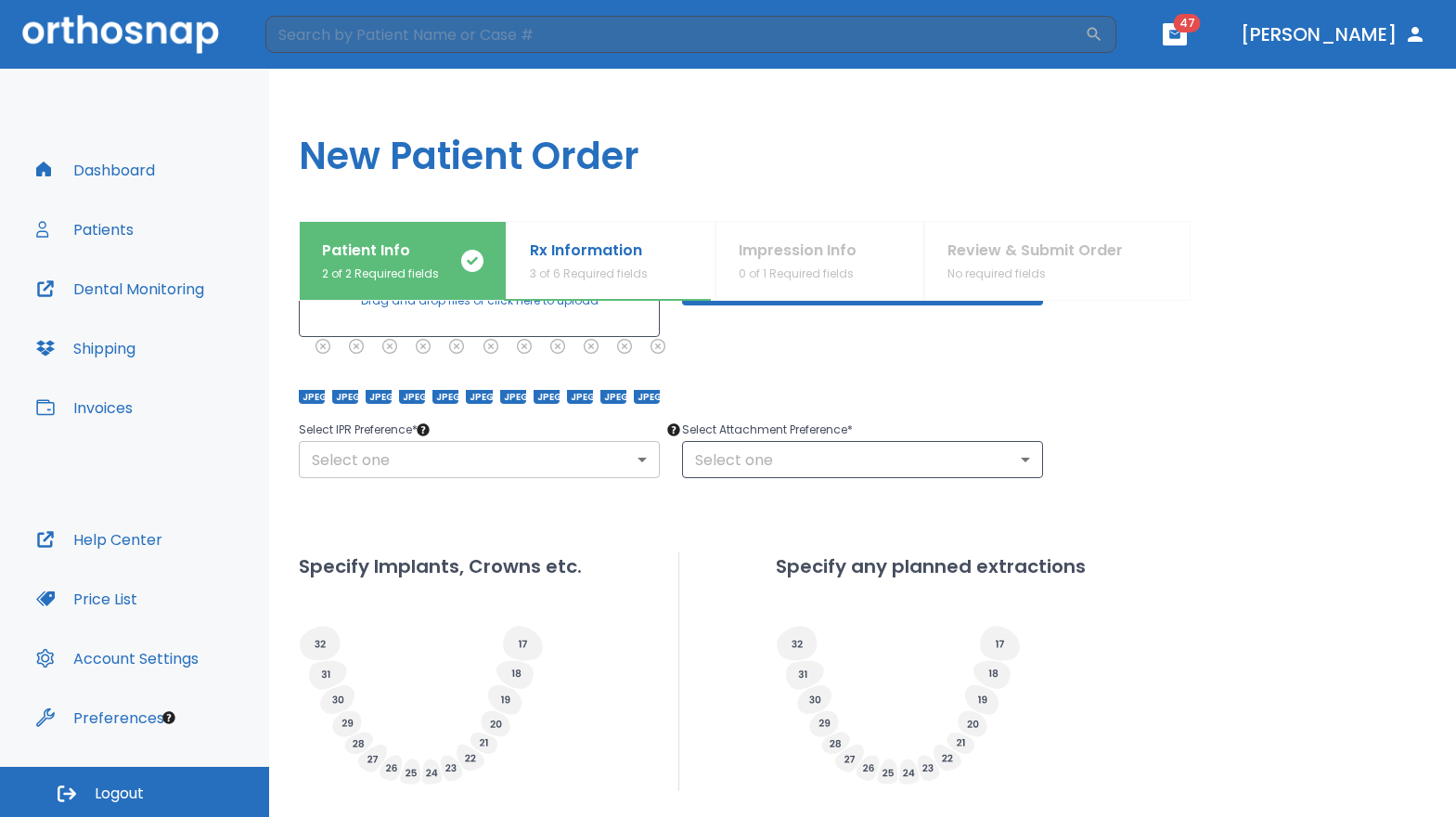
click at [541, 447] on body "​ 47 [PERSON_NAME] Dashboard Patients Dental Monitoring Shipping Invoices Help …" at bounding box center [728, 408] width 1456 height 817
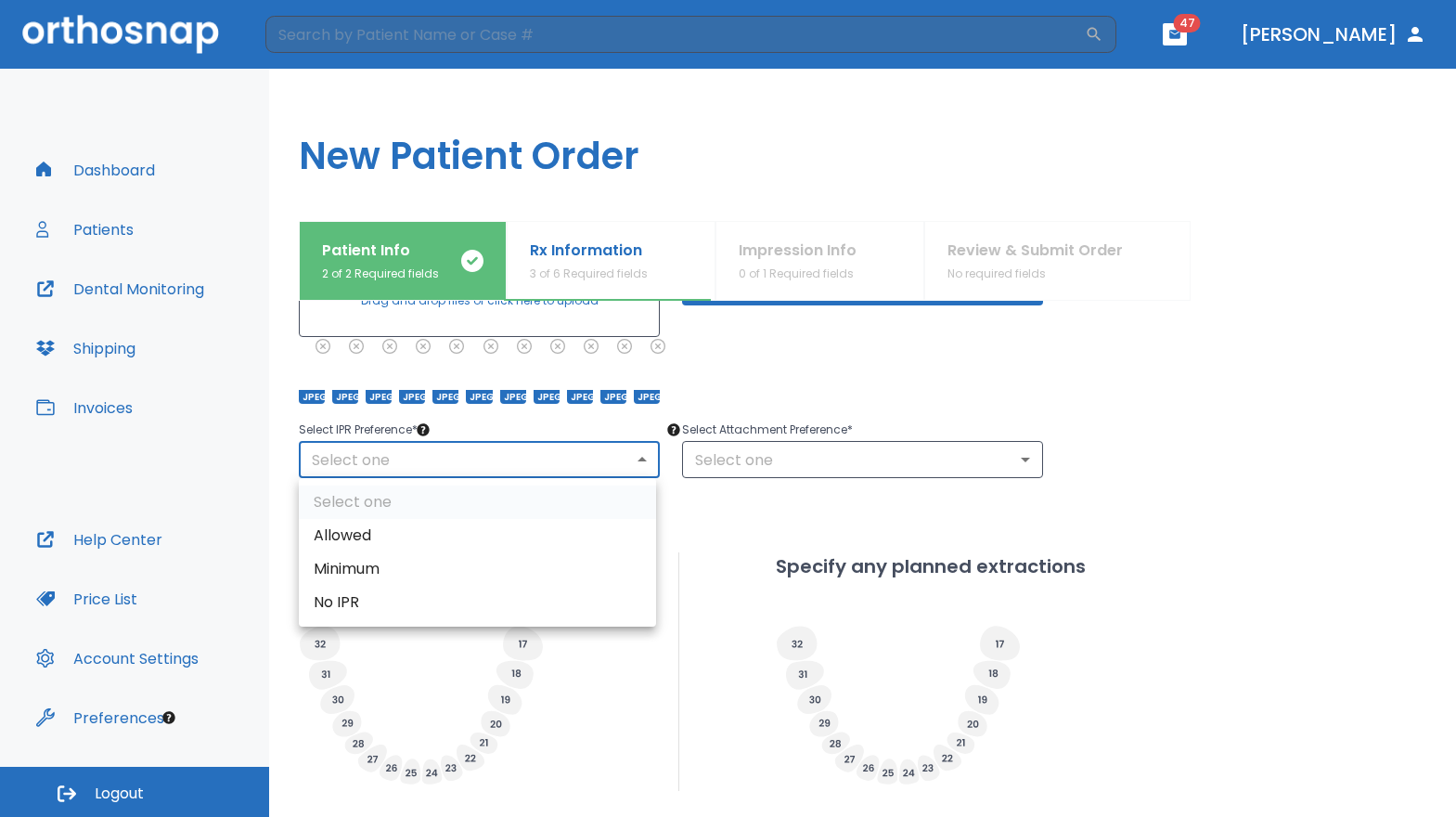
click at [489, 521] on li "Allowed" at bounding box center [478, 536] width 357 height 33
type input "1"
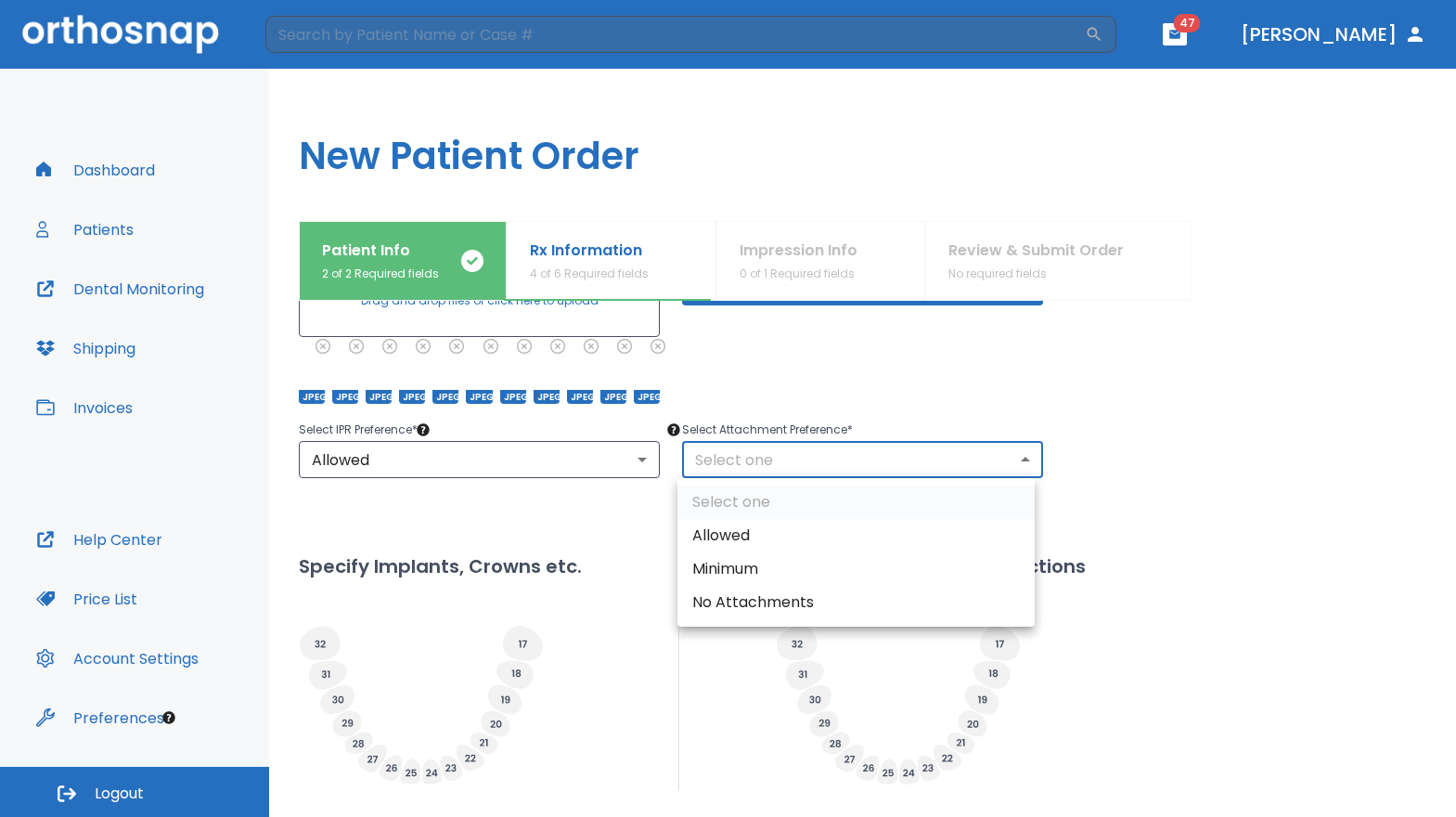
click at [786, 456] on body "​ 47 [PERSON_NAME] Dashboard Patients Dental Monitoring Shipping Invoices Help …" at bounding box center [728, 408] width 1456 height 817
click at [762, 532] on li "Allowed" at bounding box center [855, 536] width 357 height 33
type input "1"
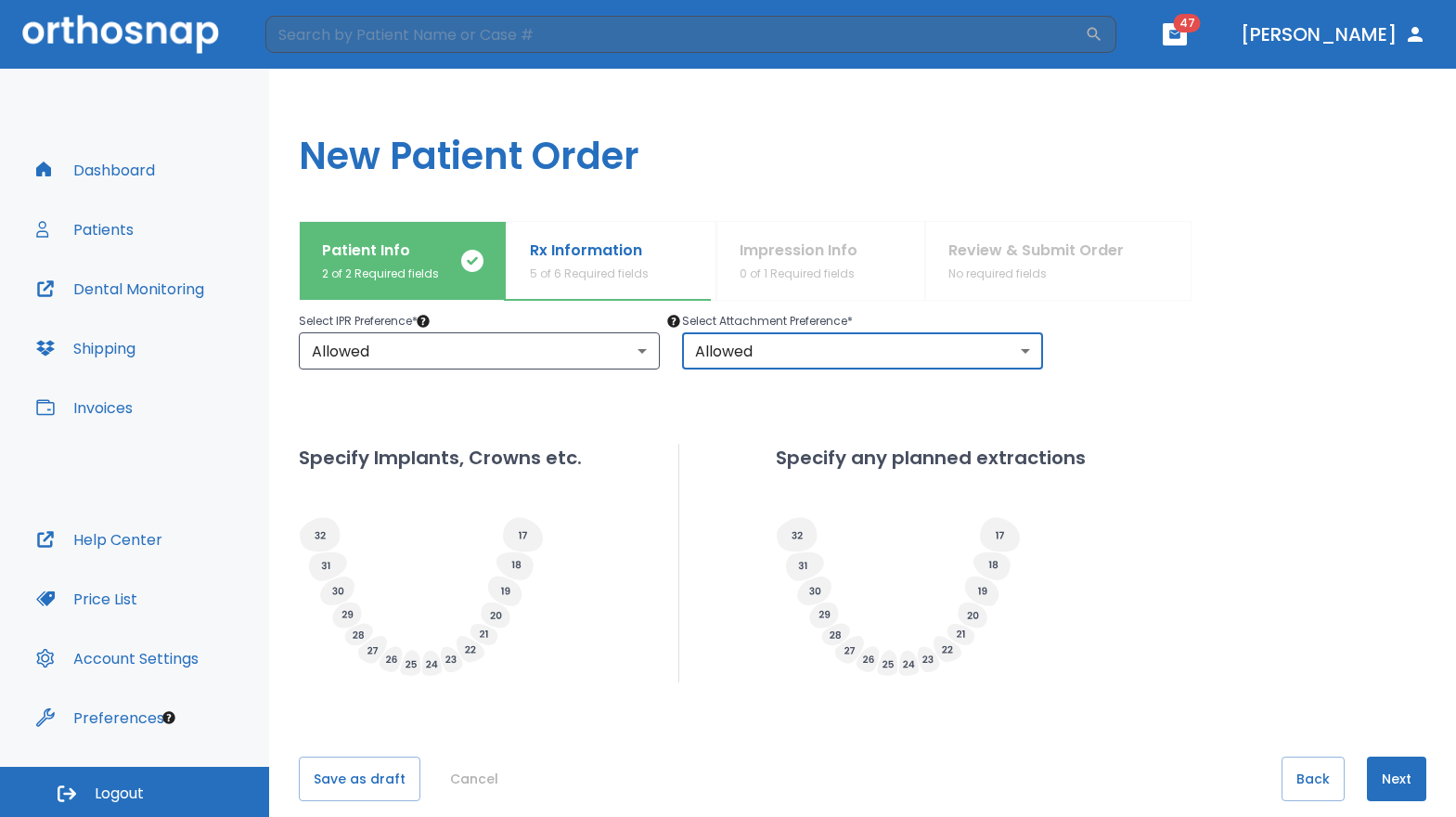
scroll to position [430, 0]
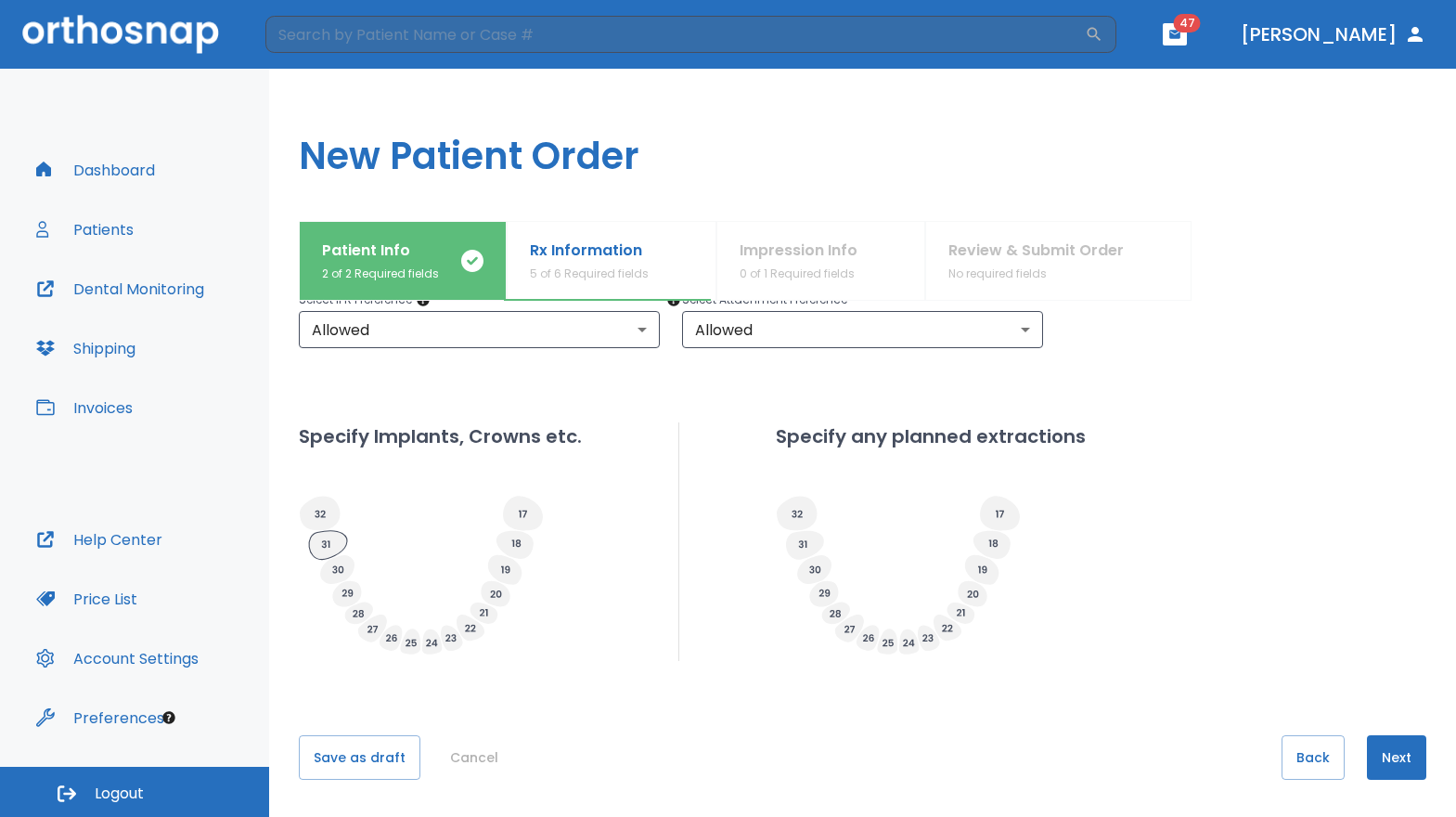
click at [332, 536] on icon at bounding box center [327, 546] width 38 height 29
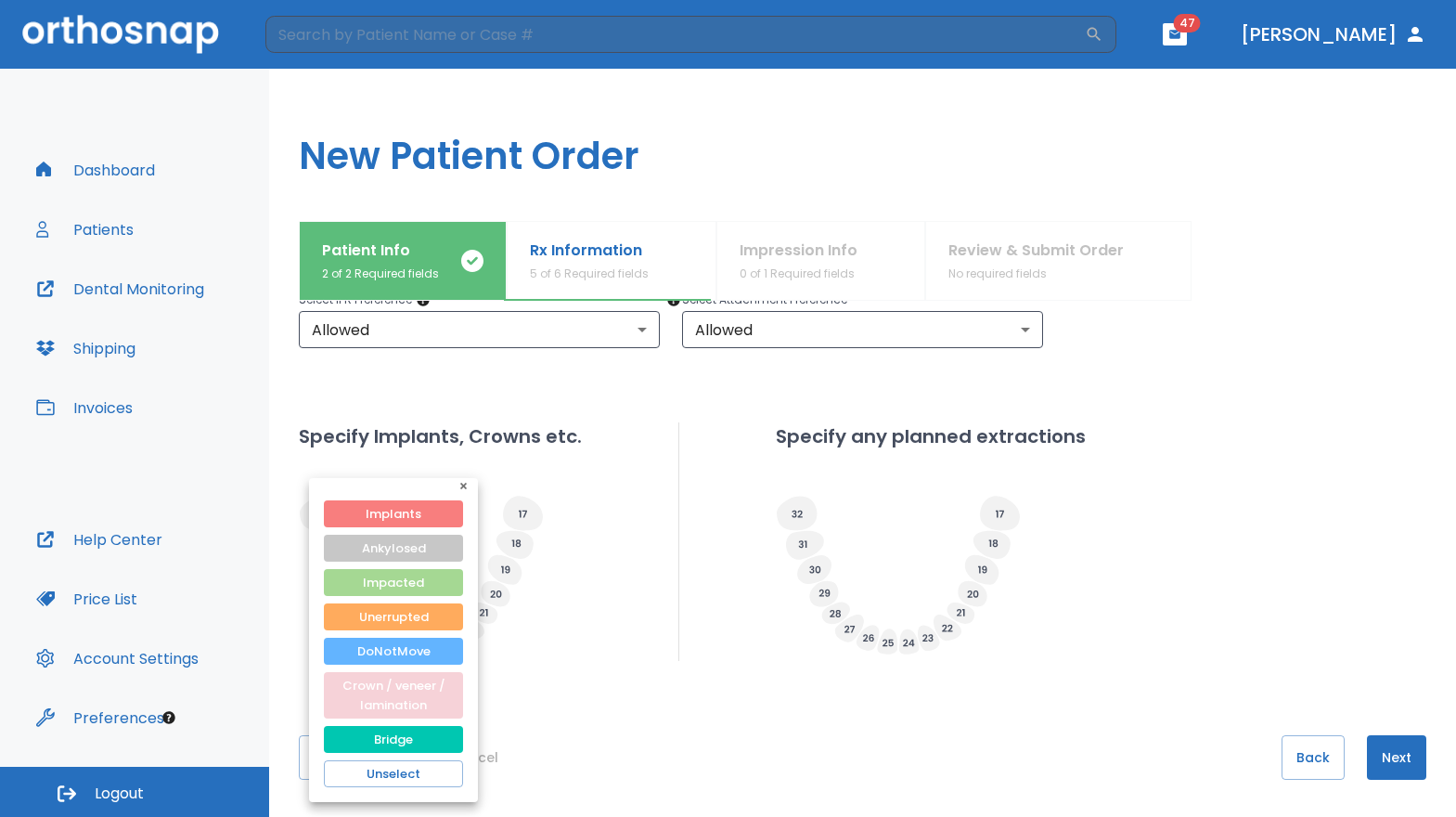
click at [410, 700] on button "Crown / veneer / lamination" at bounding box center [393, 696] width 139 height 47
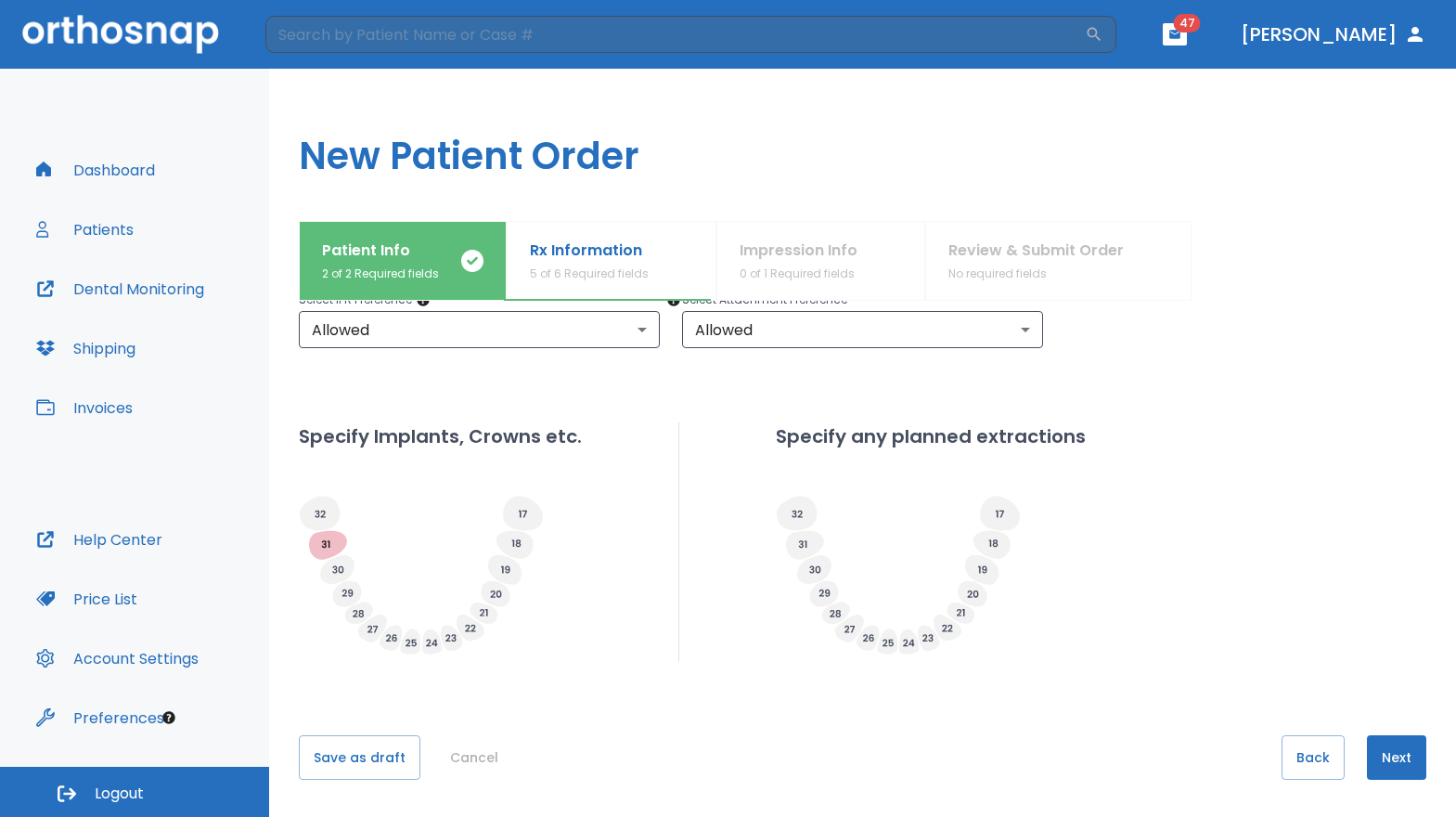
click at [343, 572] on icon at bounding box center [337, 570] width 11 height 8
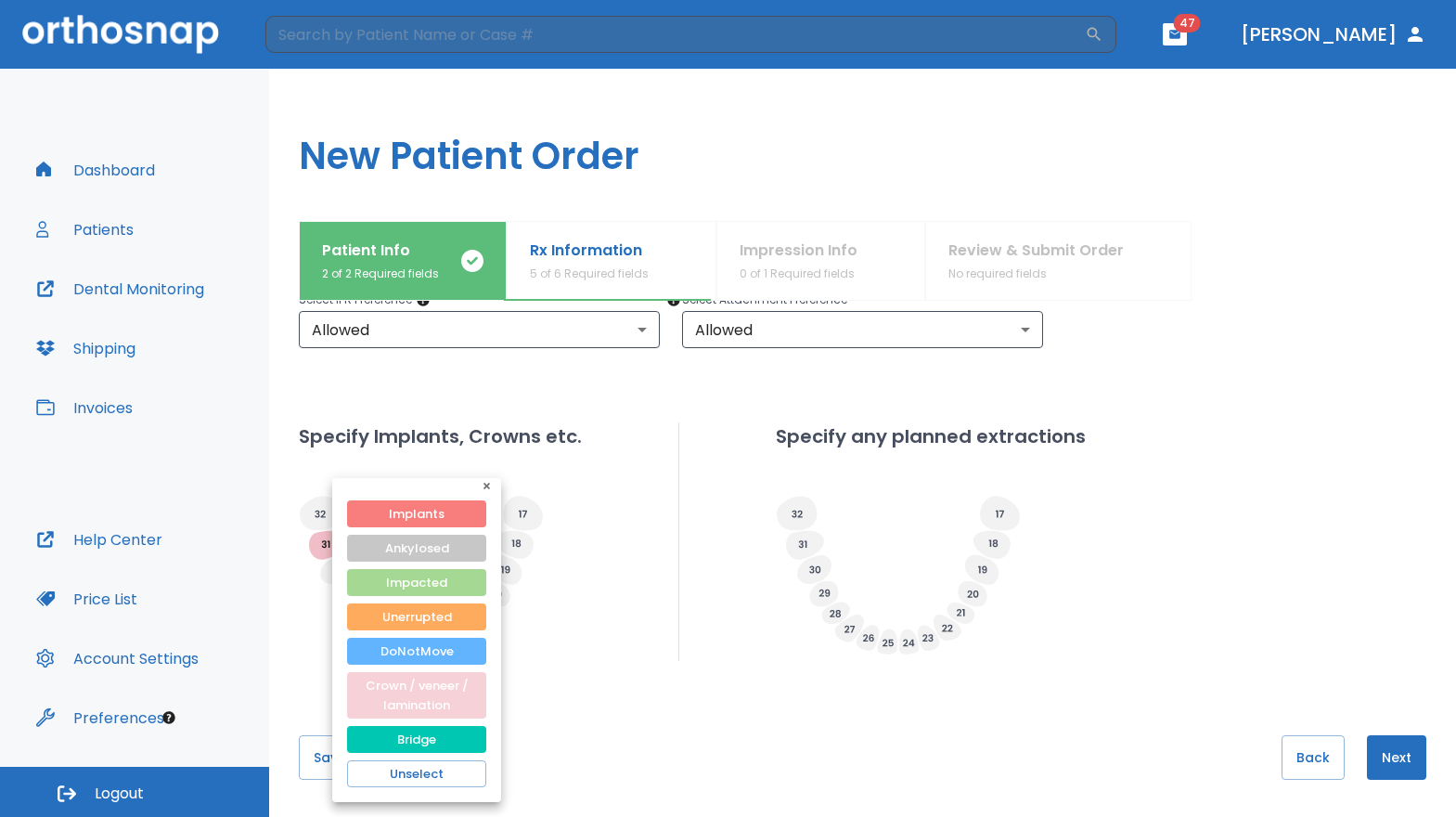
click at [404, 705] on button "Crown / veneer / lamination" at bounding box center [417, 696] width 139 height 47
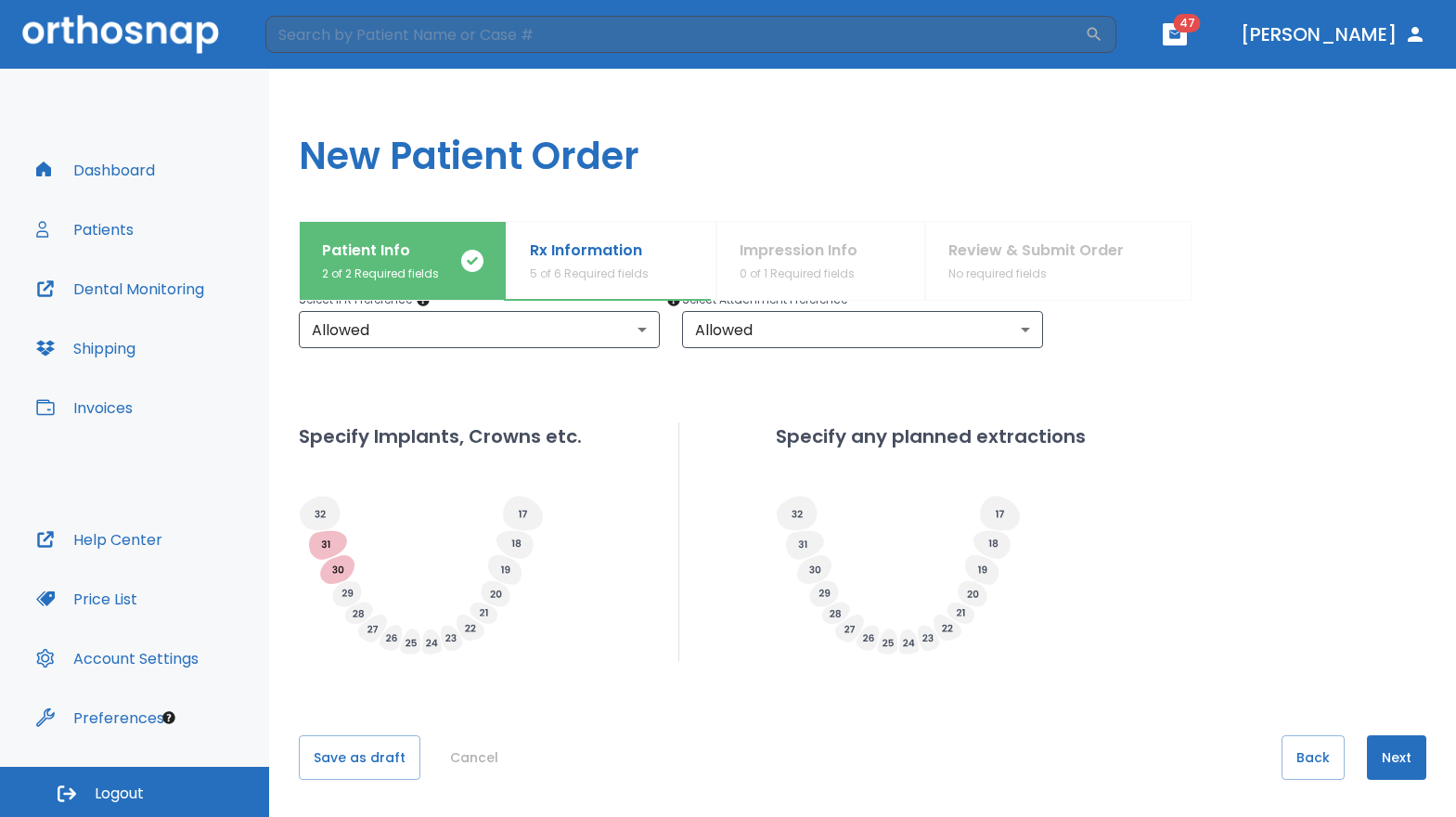
click at [1204, 445] on div "Specify Implants, Crowns etc. Specify any planned extractions" at bounding box center [863, 542] width 1128 height 238
click at [1399, 747] on button "Next" at bounding box center [1396, 758] width 59 height 45
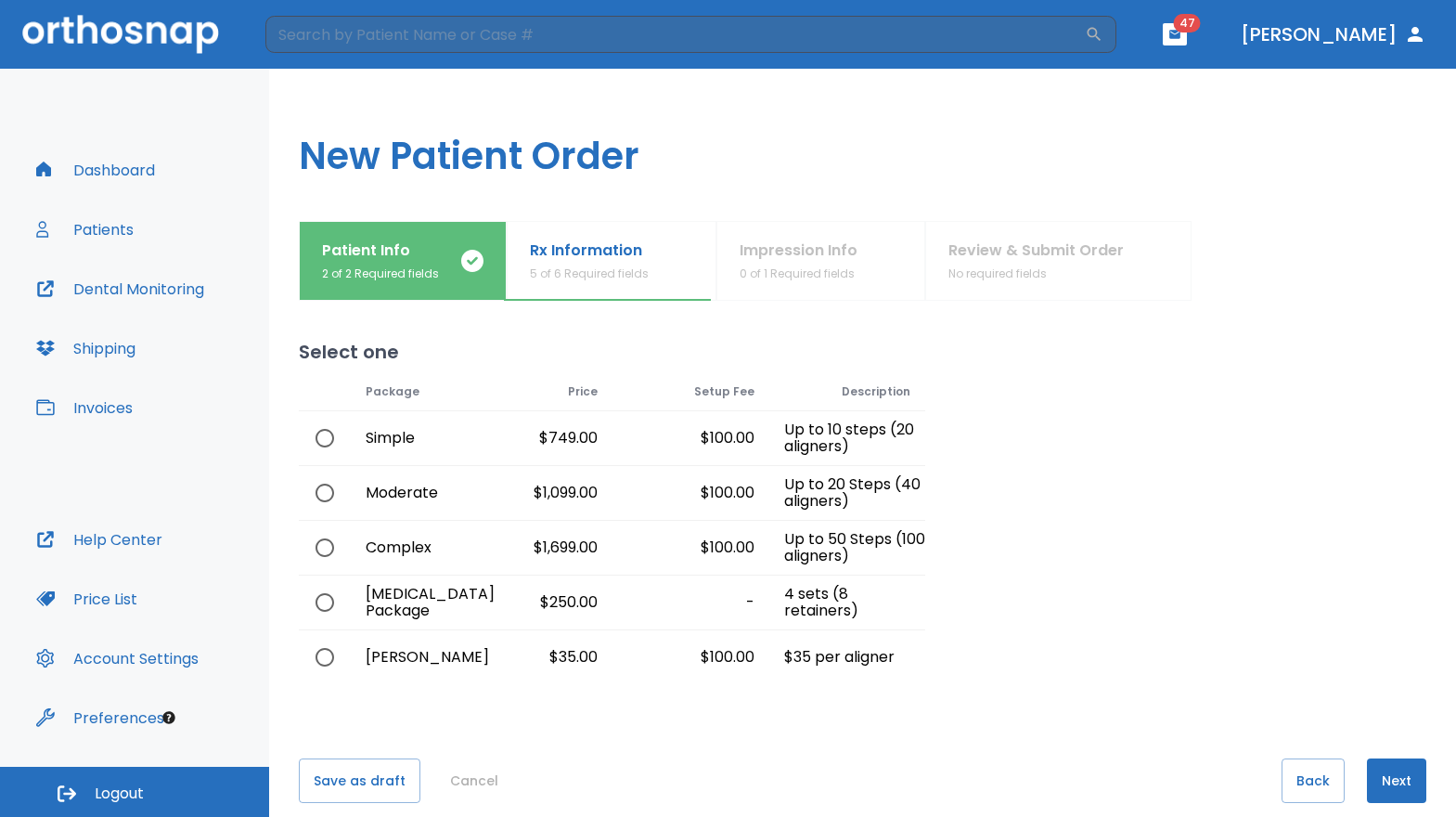
click at [370, 444] on div "Simple" at bounding box center [403, 438] width 105 height 54
click at [323, 441] on input "radio" at bounding box center [325, 438] width 39 height 39
radio input "true"
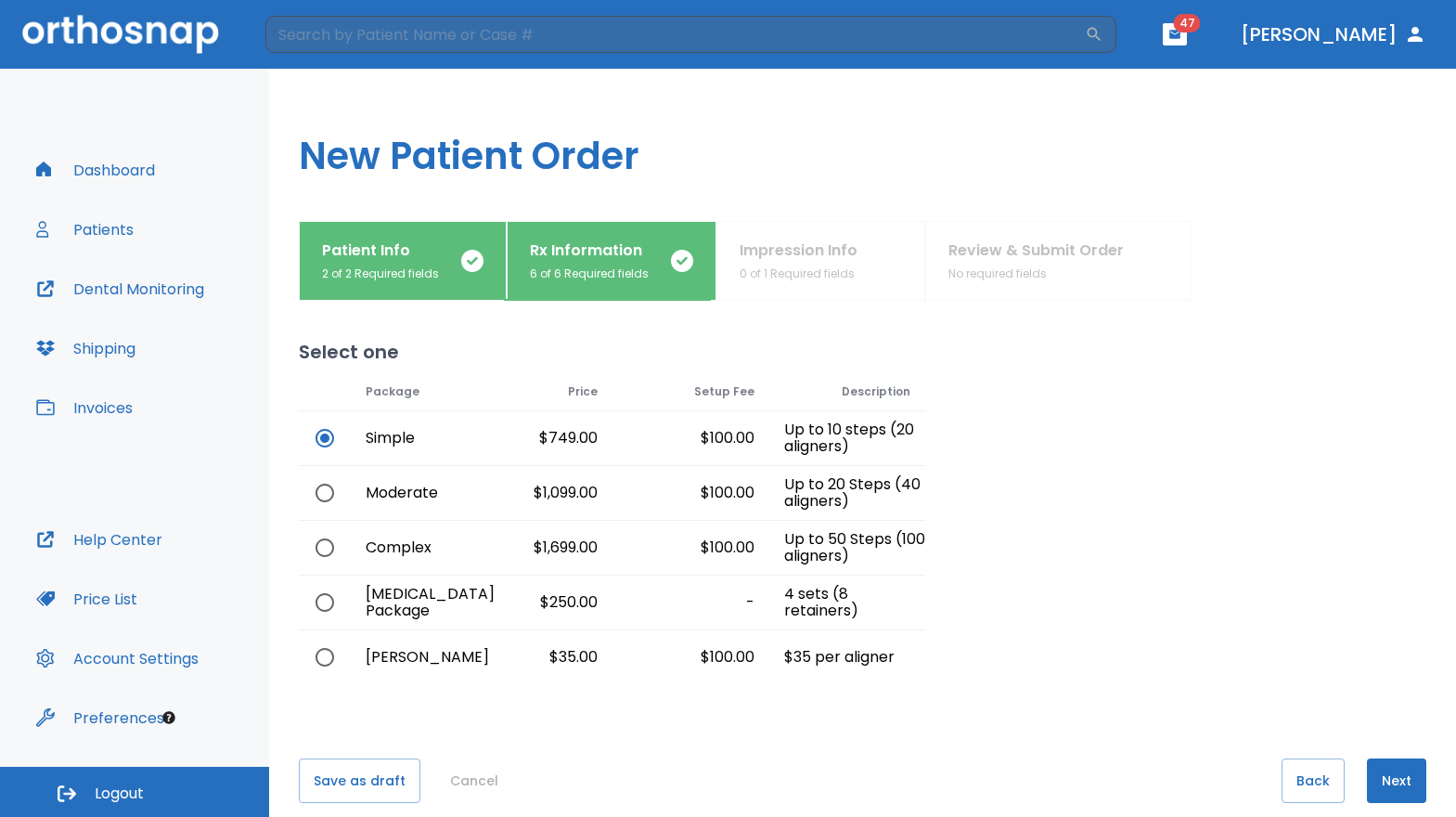
click at [1367, 770] on button "Next" at bounding box center [1396, 781] width 59 height 45
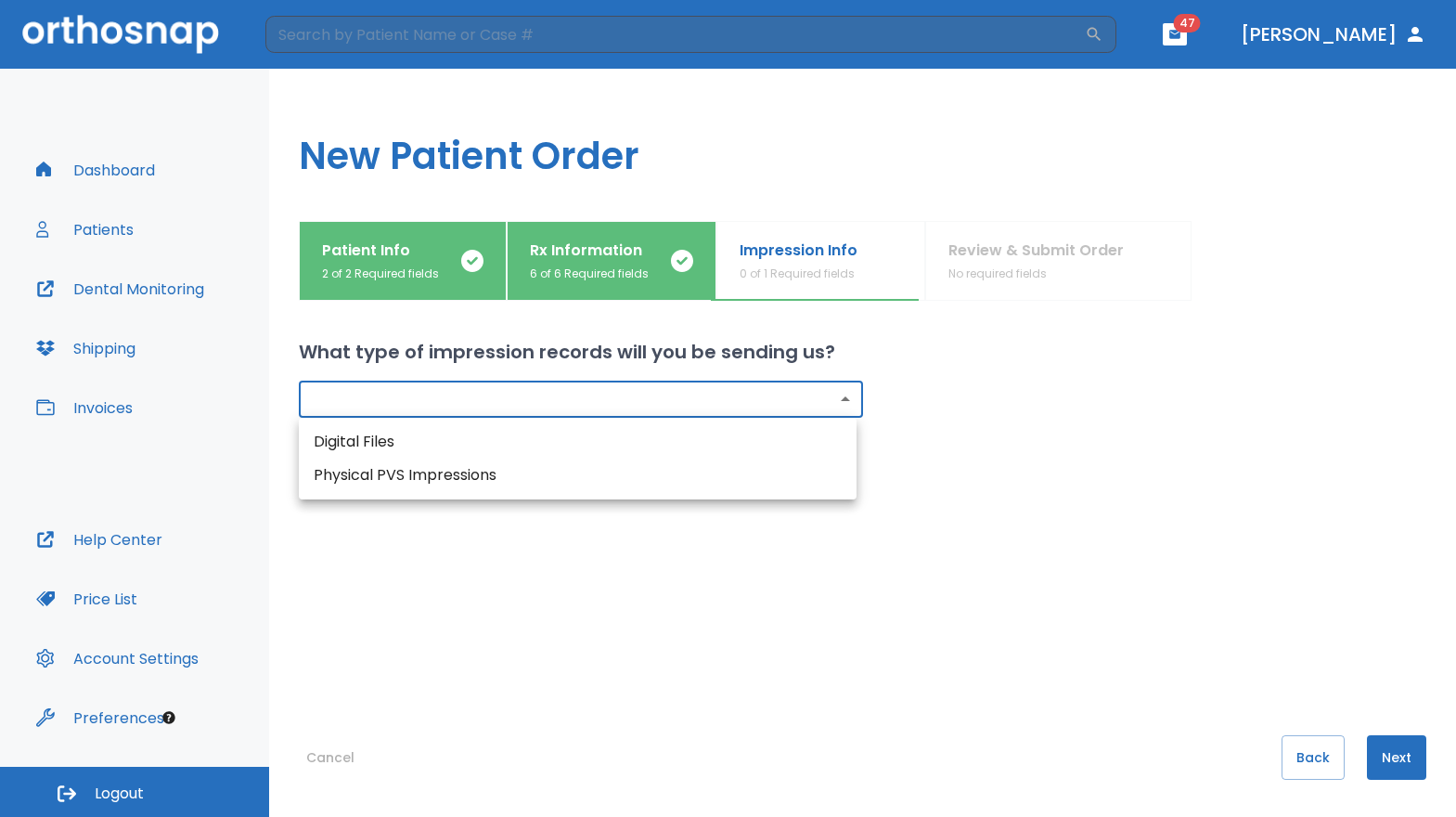
click at [638, 400] on body "​ 47 [PERSON_NAME] Dashboard Patients Dental Monitoring Shipping Invoices Help …" at bounding box center [728, 408] width 1456 height 817
click at [495, 440] on li "Digital Files" at bounding box center [578, 442] width 558 height 33
type input "digital"
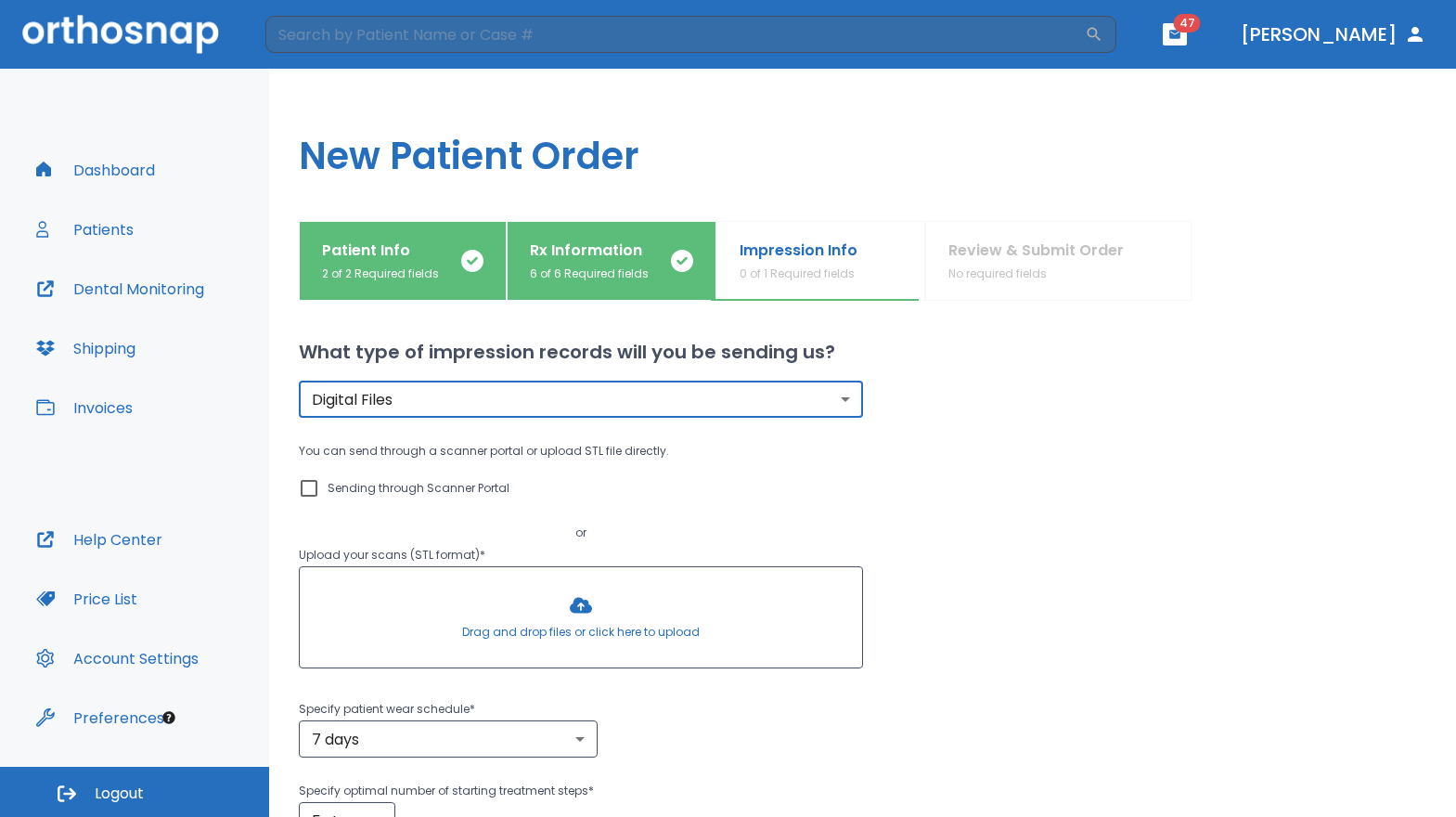
click at [345, 487] on p "Sending through Scanner Portal" at bounding box center [418, 487] width 182 height 22
click at [321, 487] on input "Sending through Scanner Portal" at bounding box center [309, 487] width 22 height 22
checkbox input "true"
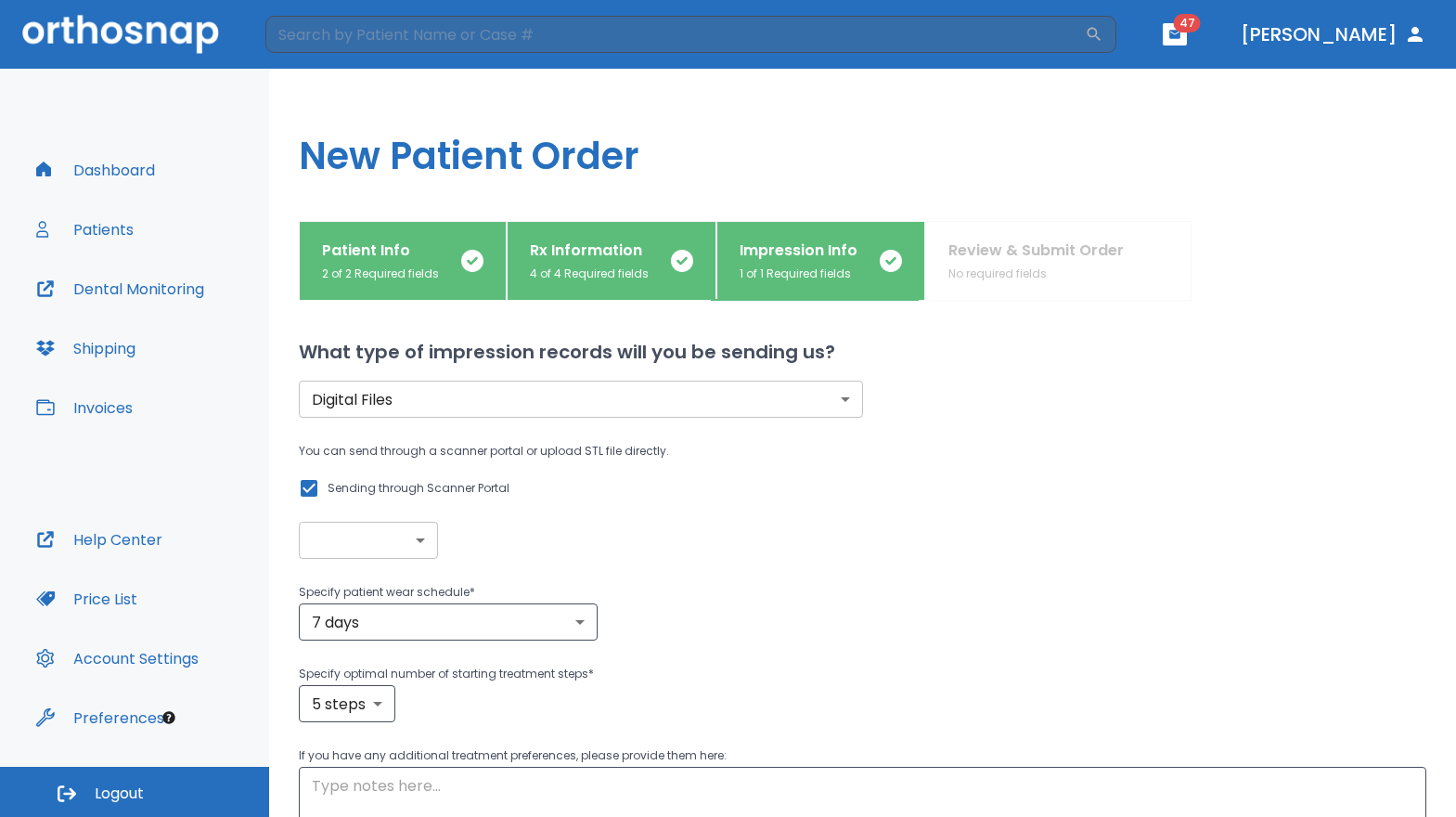
click at [411, 549] on body "​ 47 [PERSON_NAME] Dashboard Patients Dental Monitoring Shipping Invoices Help …" at bounding box center [728, 408] width 1456 height 817
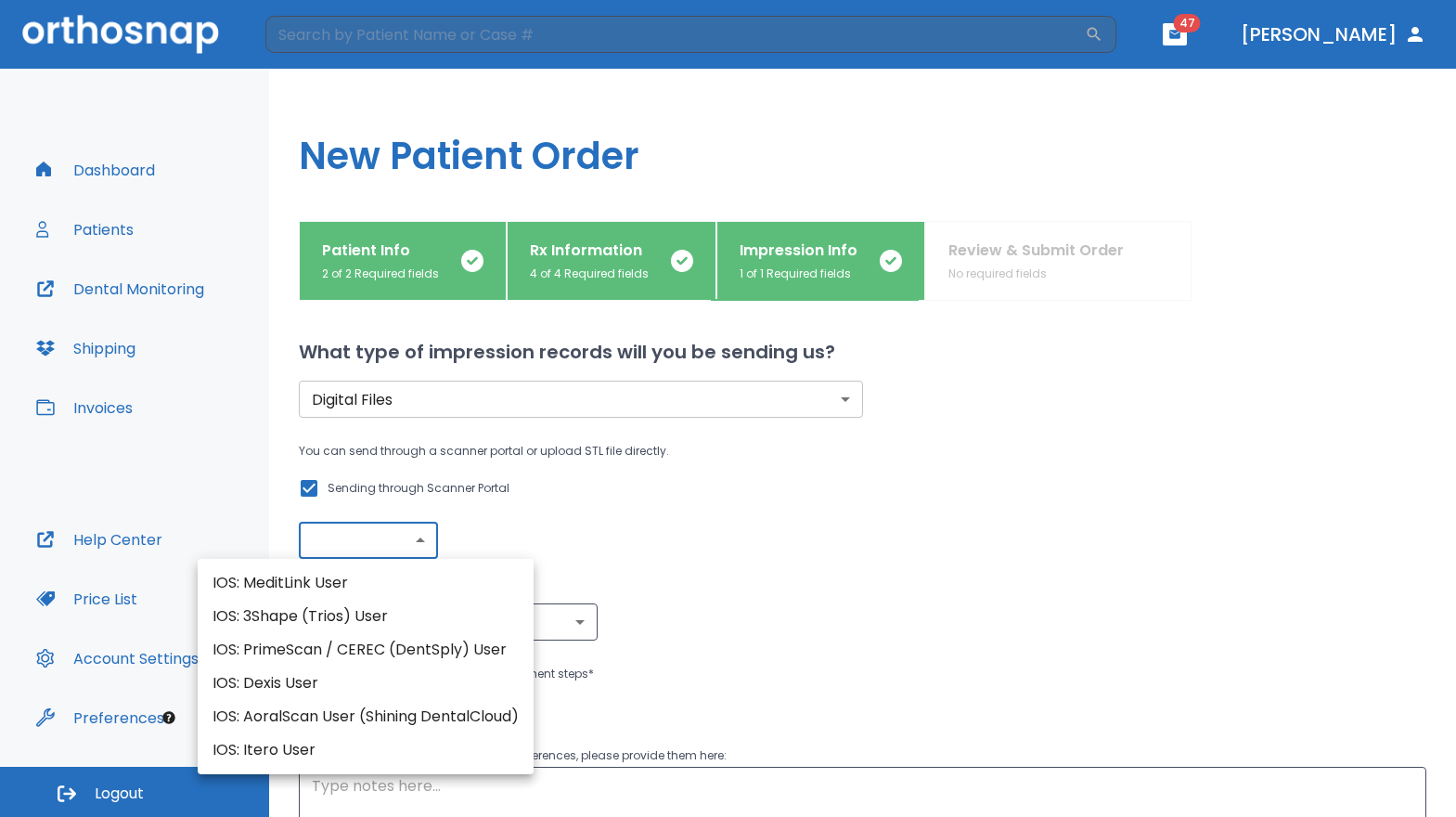
click at [332, 741] on li "IOS: Itero User" at bounding box center [365, 750] width 336 height 33
type input "IOS: Itero User"
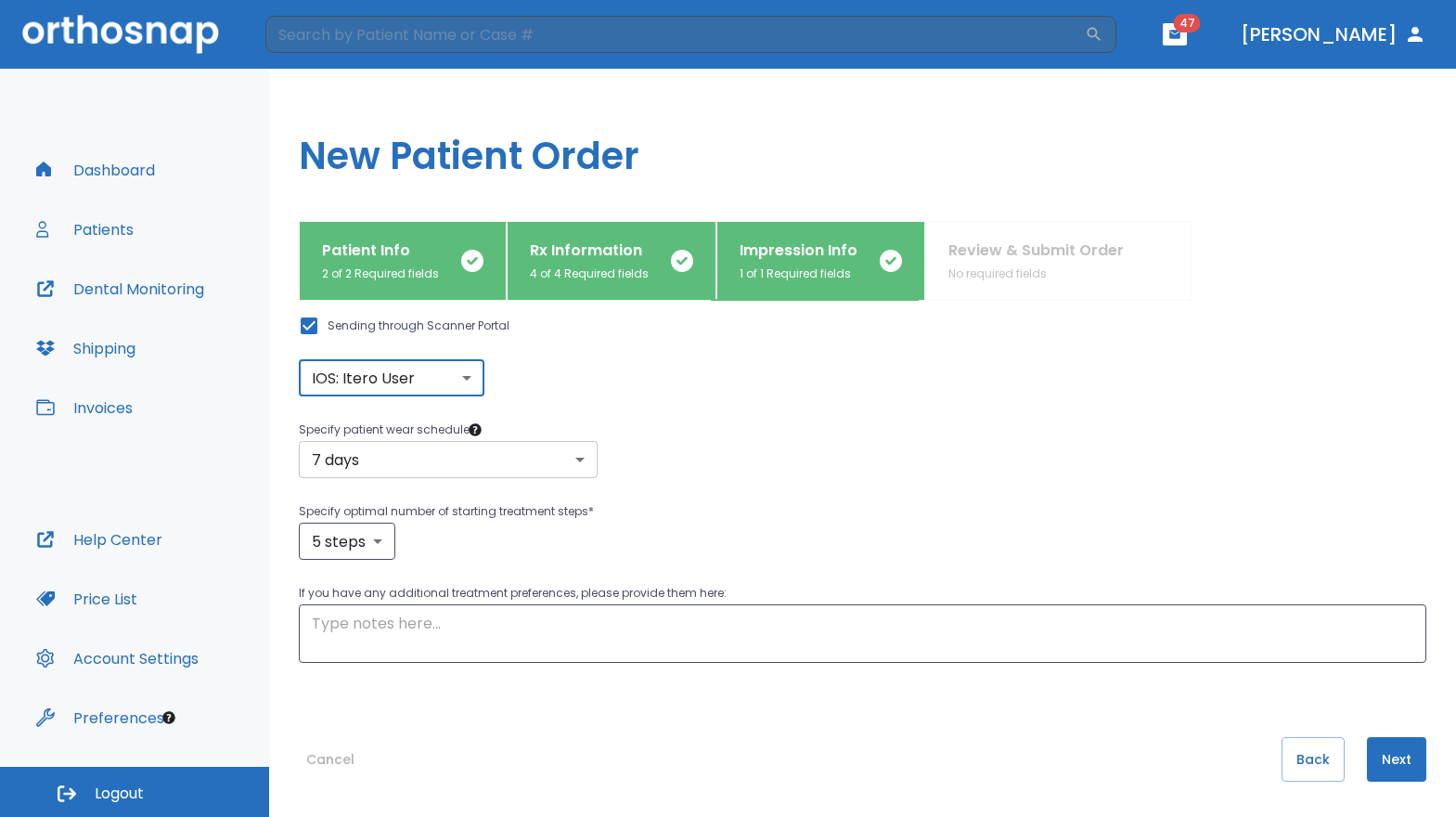
scroll to position [165, 0]
click at [384, 531] on body "​ 47 [PERSON_NAME] Dashboard Patients Dental Monitoring Shipping Invoices Help …" at bounding box center [728, 408] width 1456 height 817
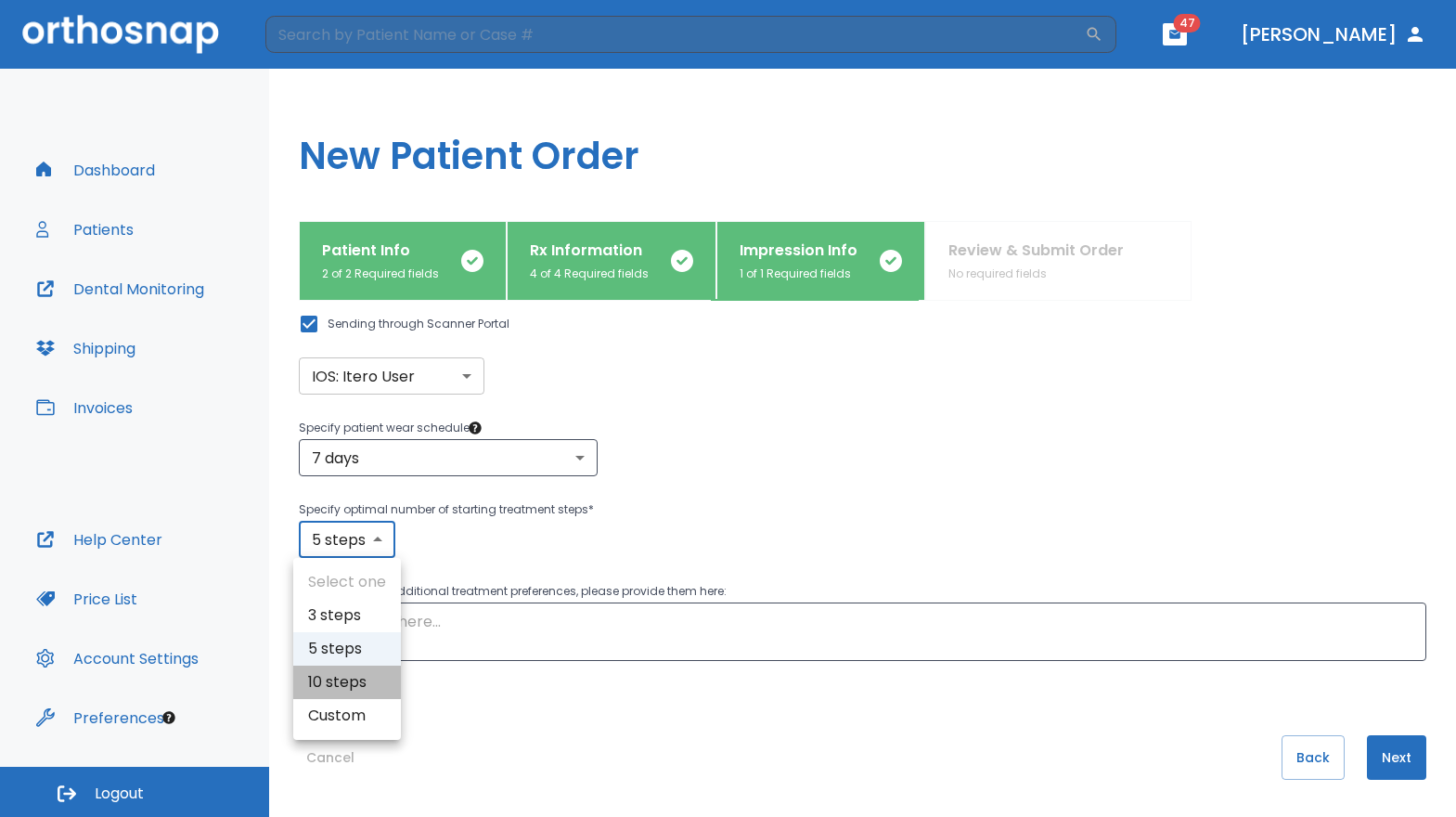
click at [353, 697] on li "10 steps" at bounding box center [347, 682] width 108 height 33
type input "10"
click at [443, 644] on textarea at bounding box center [862, 632] width 1101 height 43
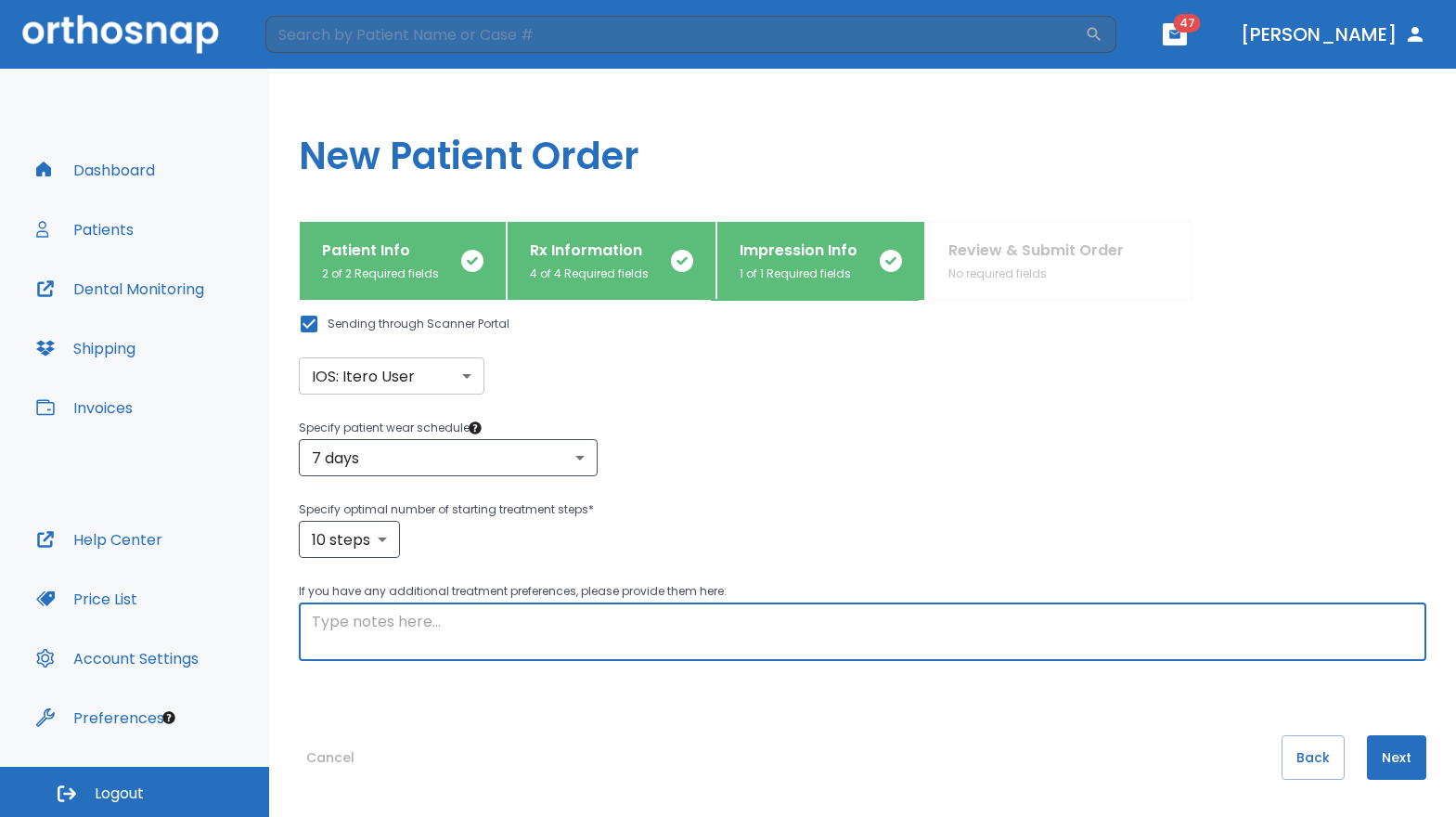
click at [444, 644] on textarea at bounding box center [862, 632] width 1101 height 43
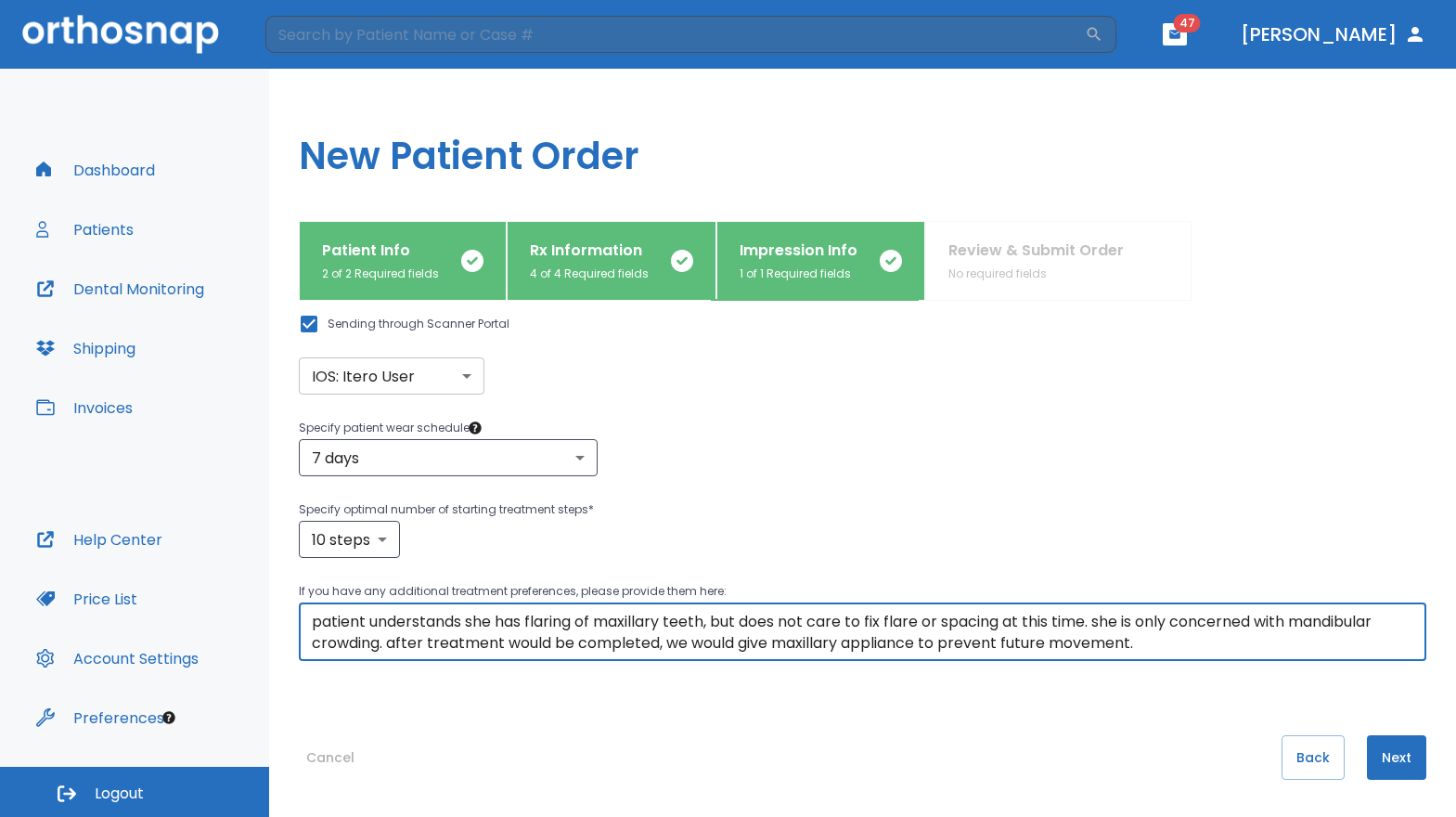
type textarea "patient understands she has flaring of maxillary teeth, but does not care to fi…"
click at [1378, 751] on button "Next" at bounding box center [1396, 758] width 59 height 45
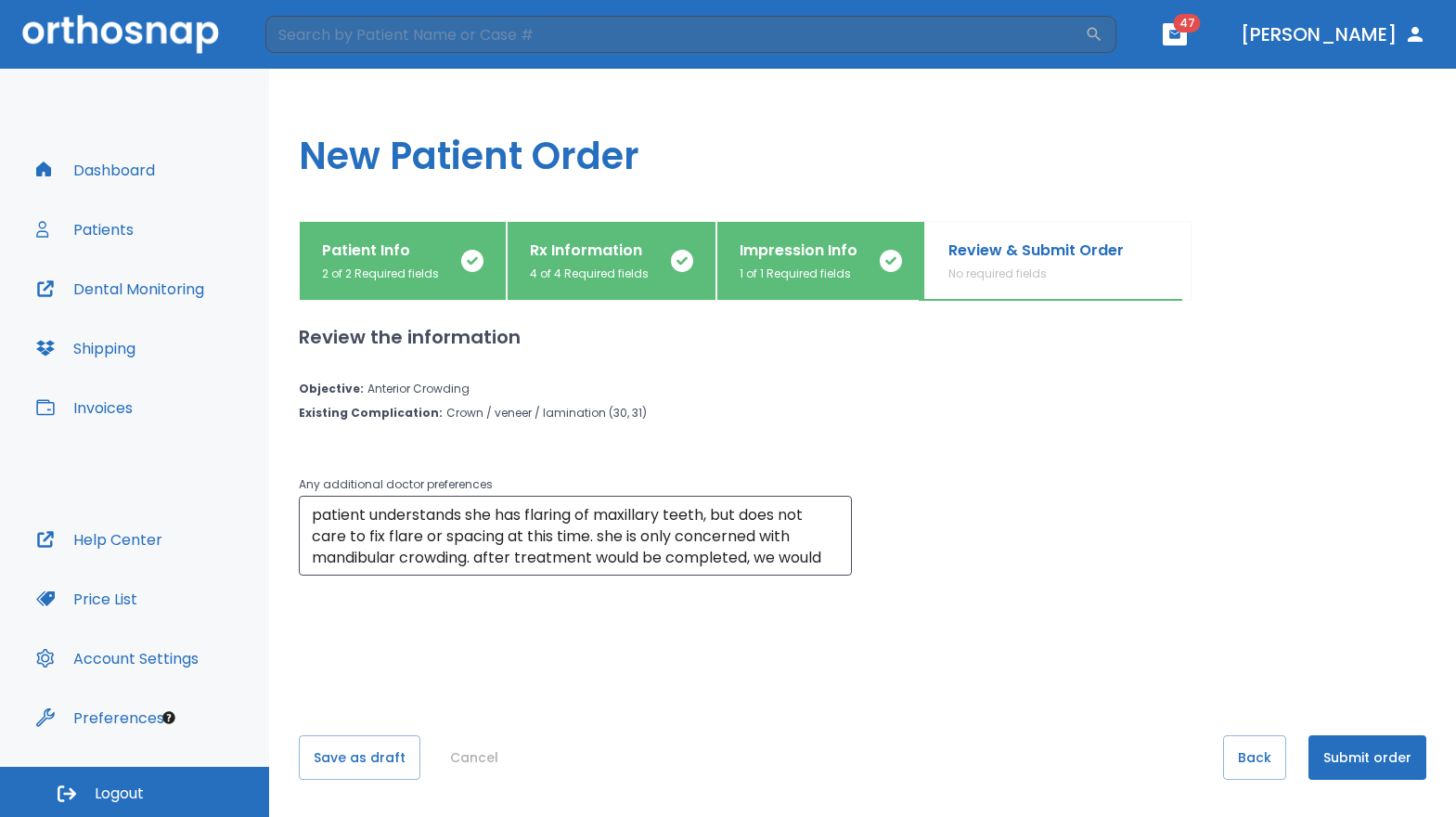
scroll to position [0, 0]
click at [1387, 767] on button "Submit order" at bounding box center [1368, 758] width 118 height 45
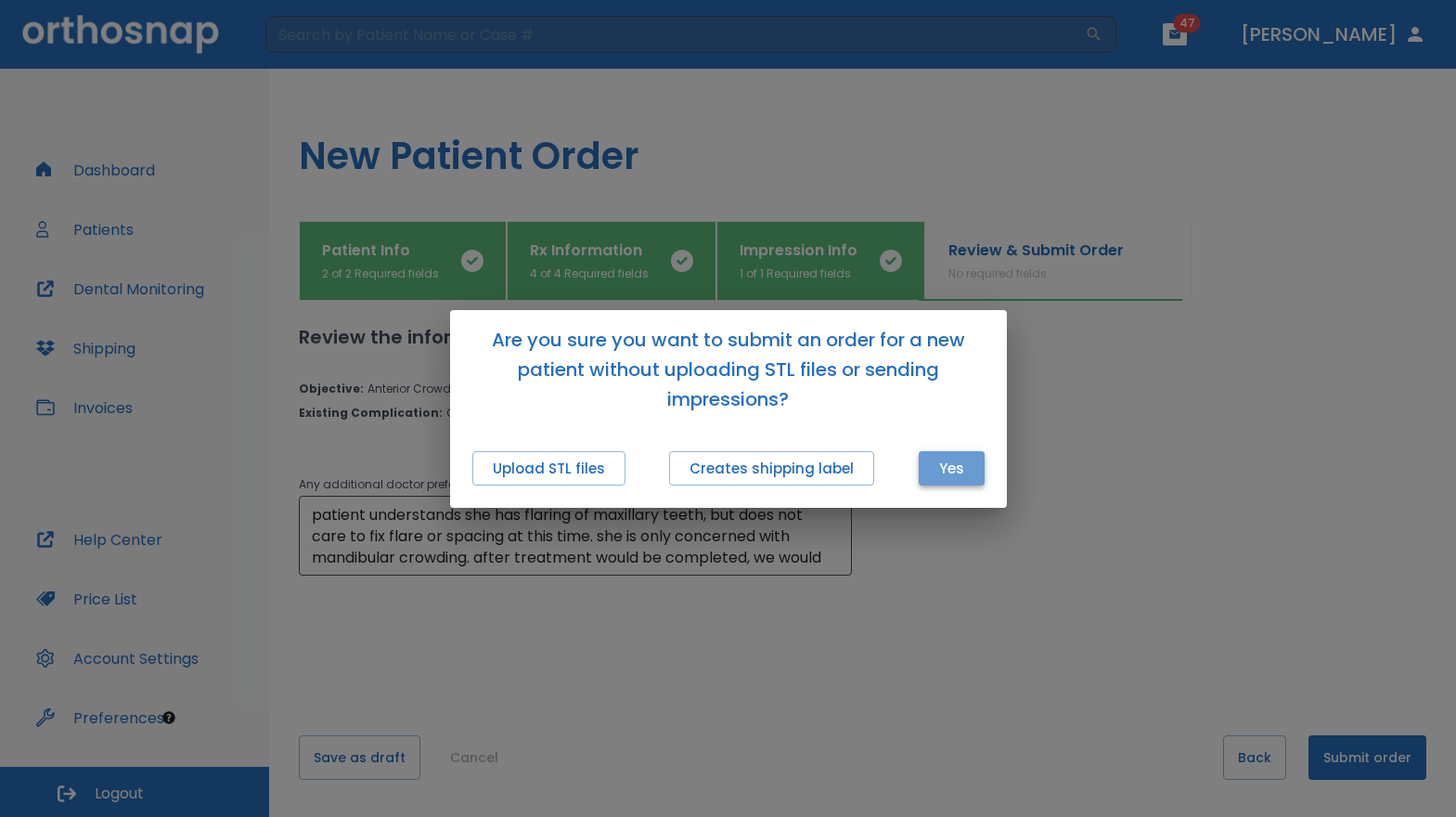
click at [945, 469] on button "Yes" at bounding box center [952, 468] width 66 height 34
